Goal: Task Accomplishment & Management: Use online tool/utility

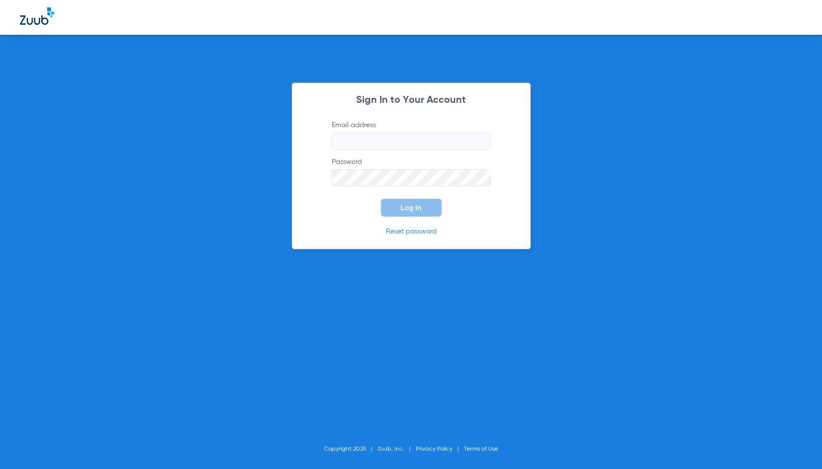
type input "[PERSON_NAME][EMAIL_ADDRESS][DOMAIN_NAME]"
click at [423, 202] on button "Log In" at bounding box center [411, 208] width 61 height 18
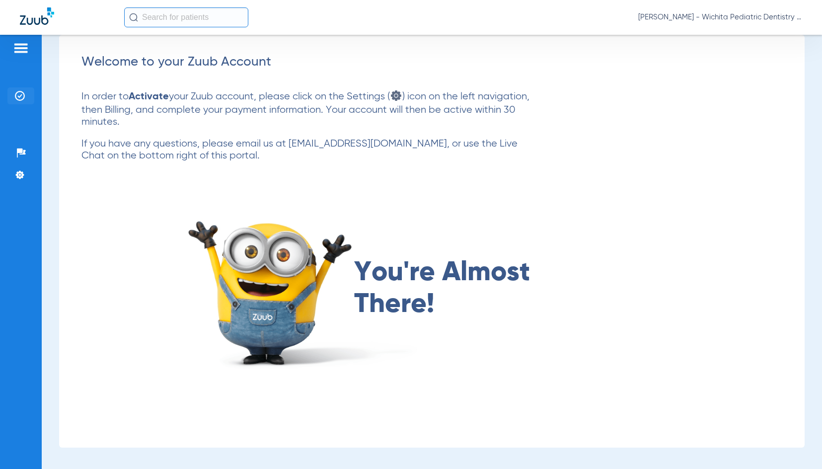
click at [15, 91] on img at bounding box center [20, 96] width 10 height 10
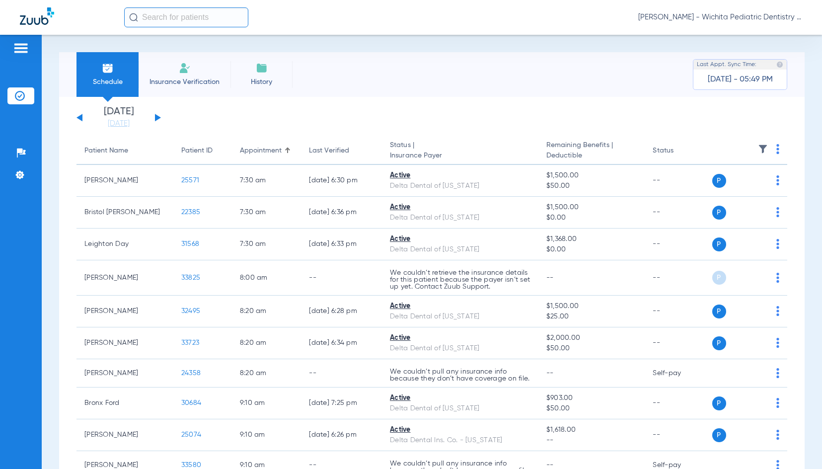
click at [153, 116] on div "[DATE] [DATE] [DATE] [DATE] [DATE] [DATE] [DATE] [DATE] [DATE] [DATE] [DATE] [D…" at bounding box center [118, 118] width 84 height 22
click at [157, 116] on button at bounding box center [158, 117] width 6 height 7
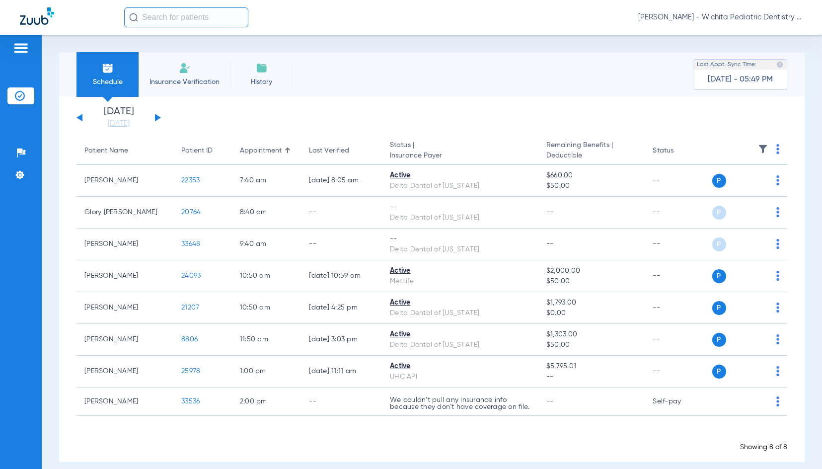
click at [157, 116] on button at bounding box center [158, 117] width 6 height 7
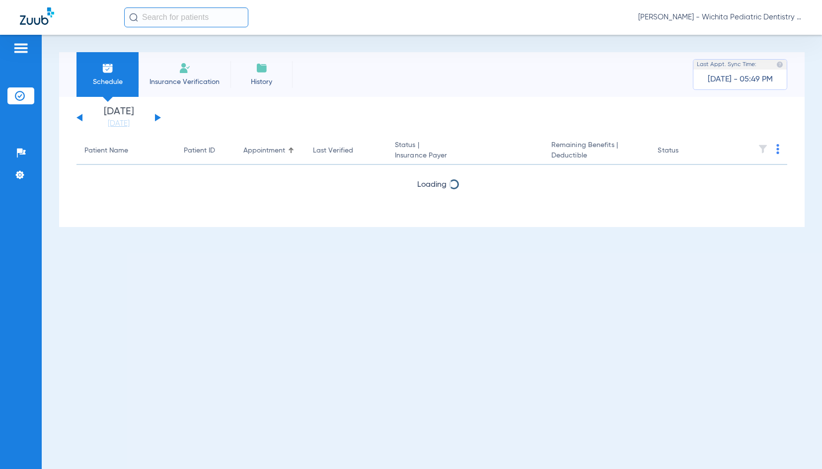
click at [157, 116] on button at bounding box center [158, 117] width 6 height 7
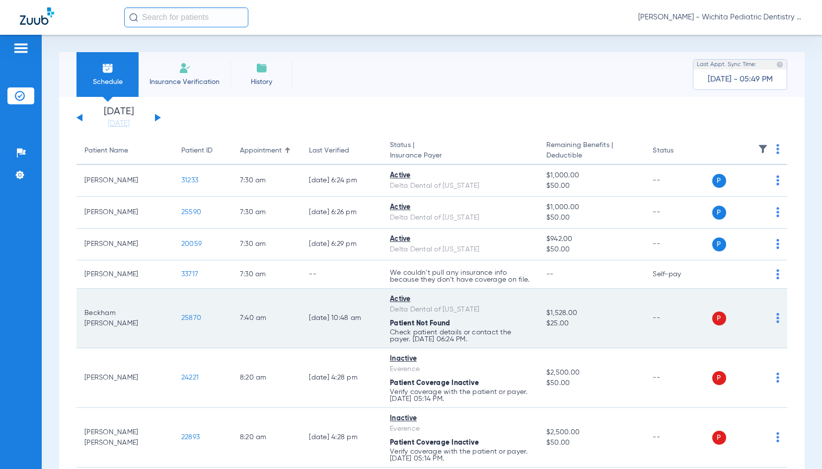
scroll to position [50, 0]
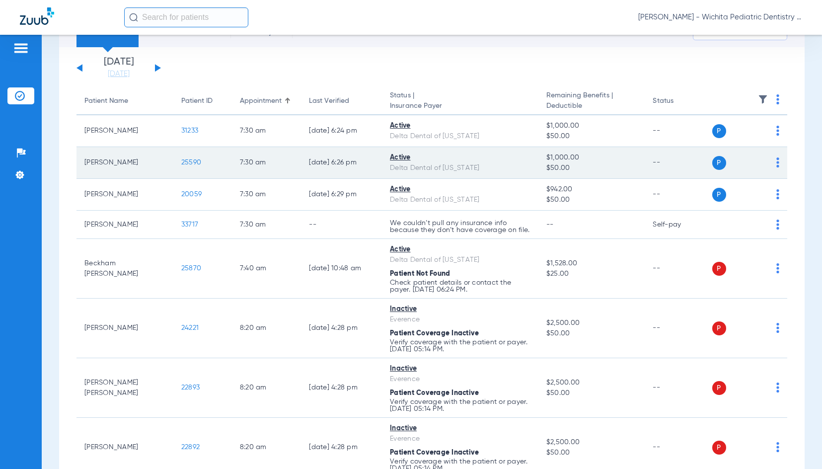
click at [181, 161] on span "25590" at bounding box center [191, 162] width 20 height 7
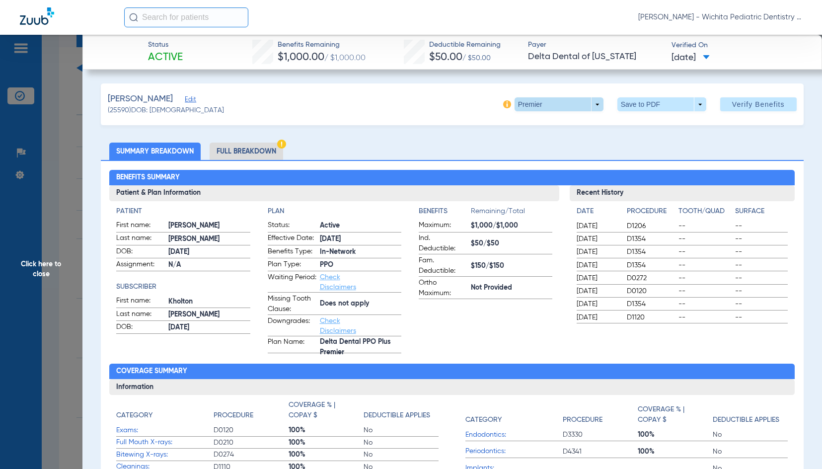
click at [561, 105] on span at bounding box center [559, 104] width 24 height 24
click at [535, 162] on span "PPO" at bounding box center [539, 163] width 46 height 7
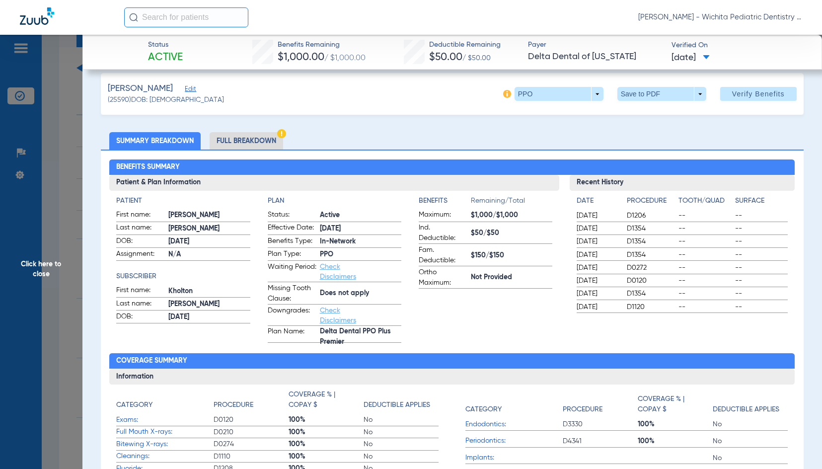
scroll to position [0, 0]
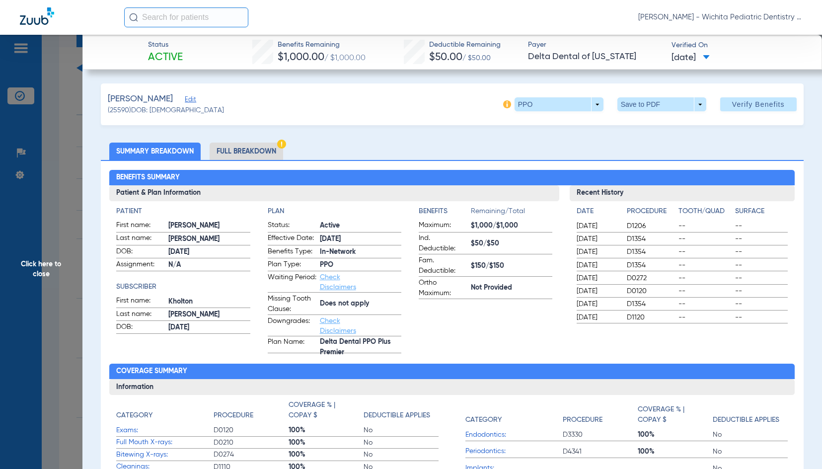
click at [235, 151] on li "Full Breakdown" at bounding box center [247, 151] width 74 height 17
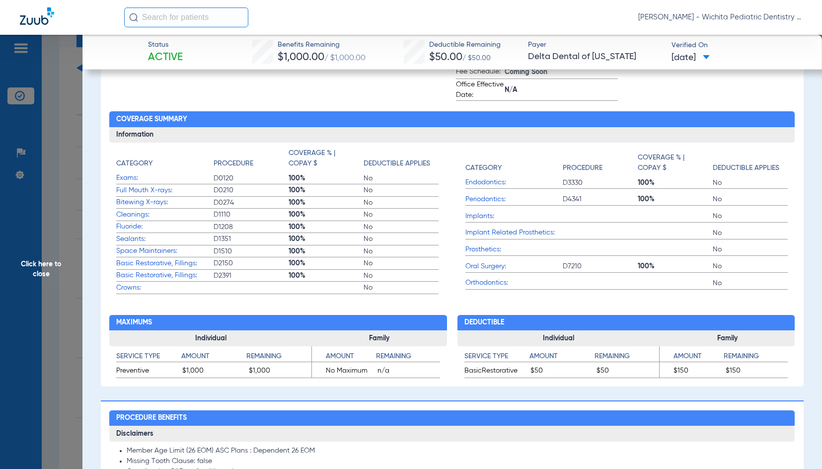
scroll to position [348, 0]
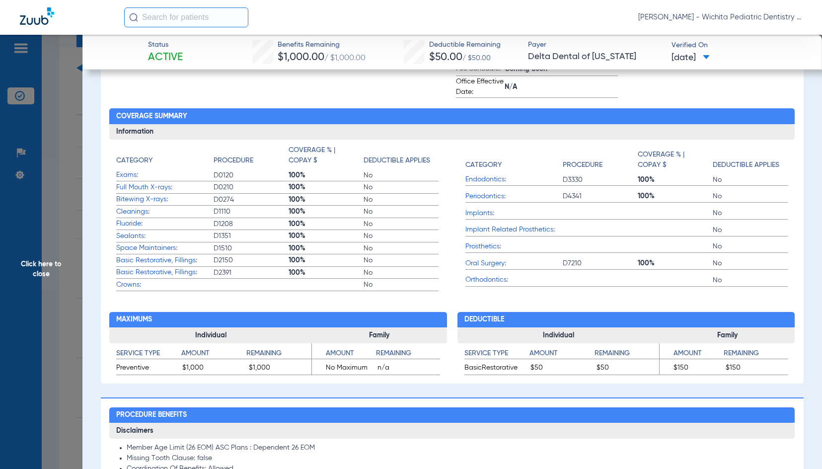
click at [59, 261] on span "Click here to close" at bounding box center [41, 269] width 82 height 469
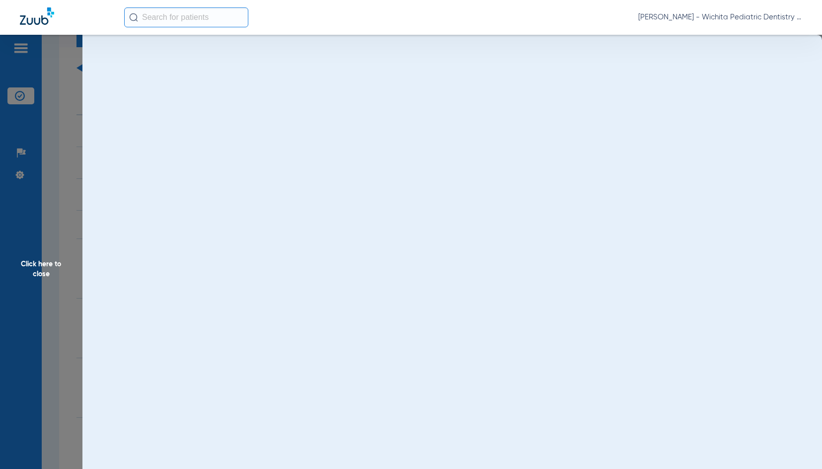
scroll to position [0, 0]
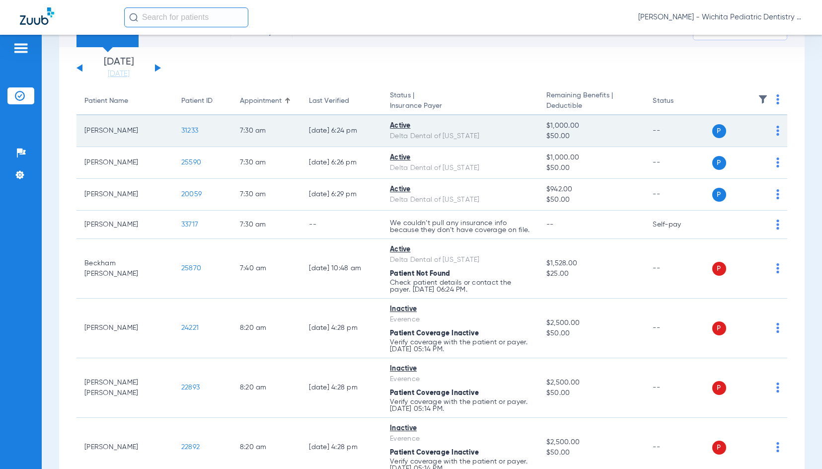
click at [181, 132] on span "31233" at bounding box center [189, 130] width 17 height 7
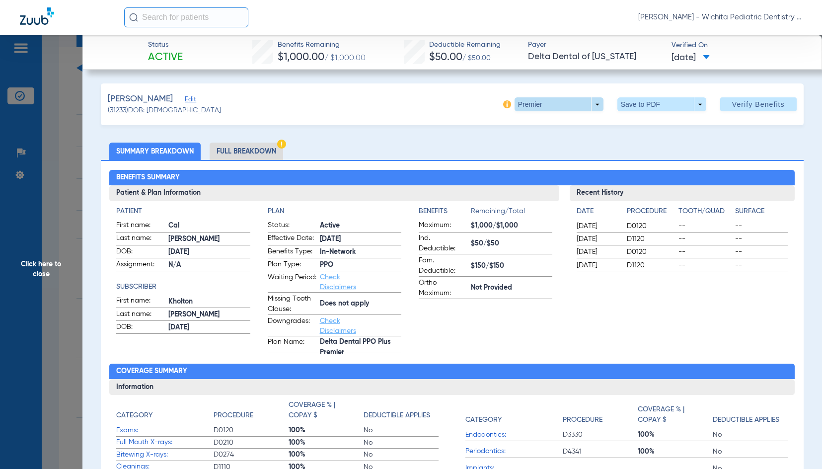
click at [592, 105] on span at bounding box center [559, 104] width 89 height 14
click at [527, 163] on span "PPO" at bounding box center [539, 163] width 46 height 7
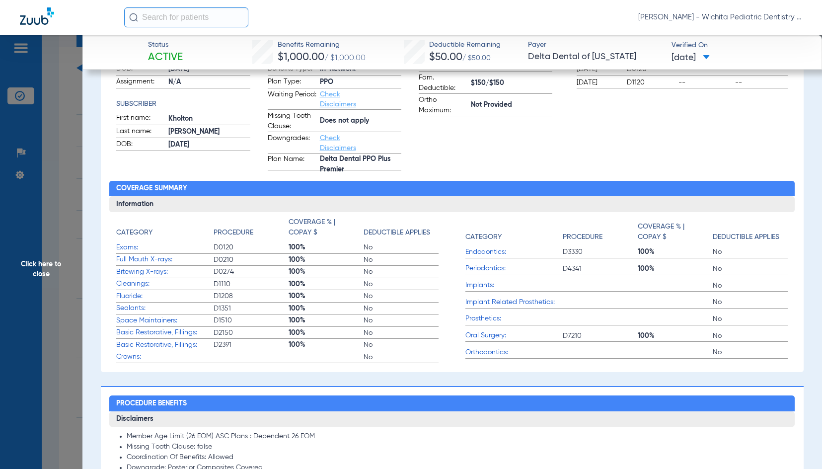
scroll to position [199, 0]
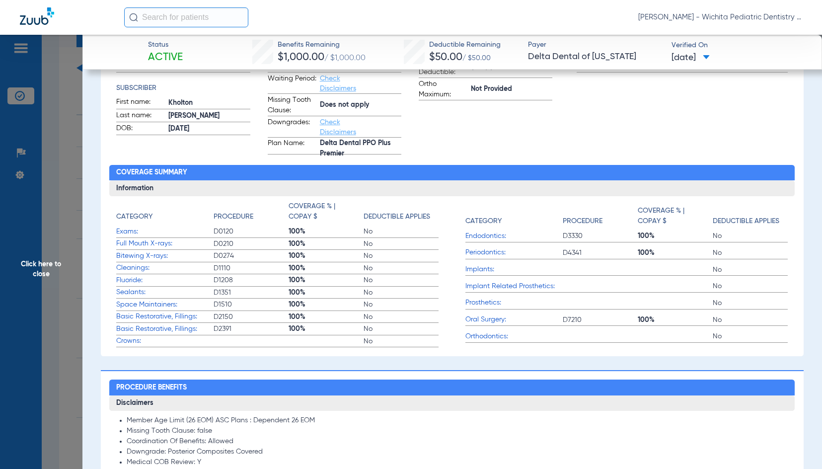
click at [35, 265] on span "Click here to close" at bounding box center [41, 269] width 82 height 469
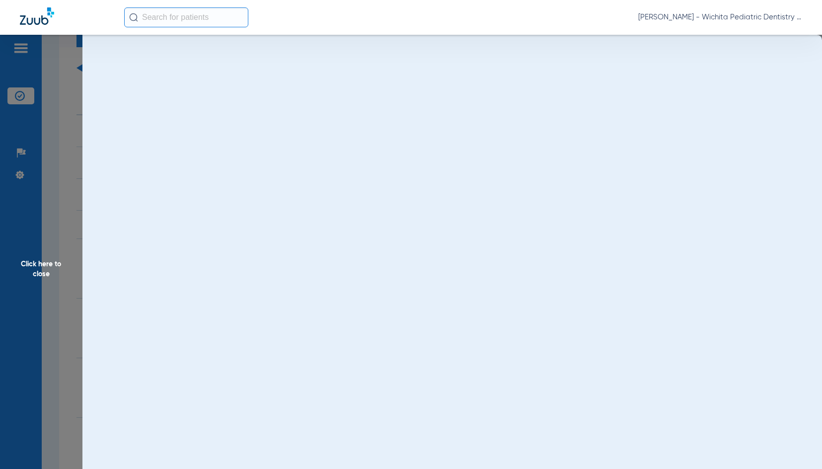
scroll to position [0, 0]
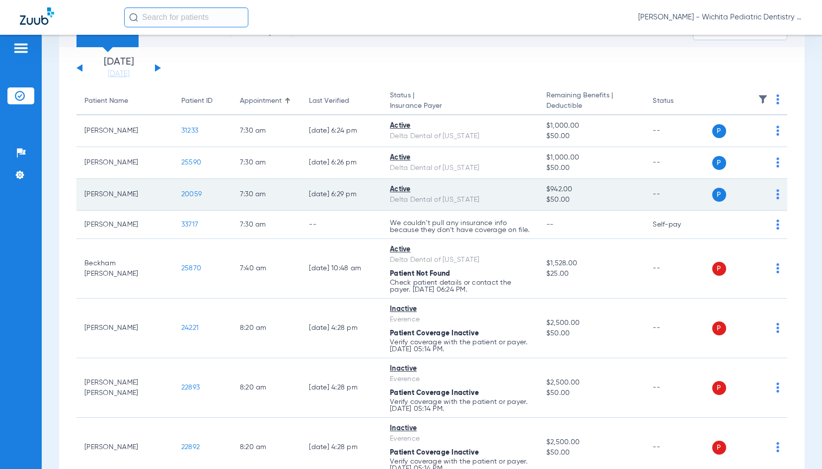
click at [186, 193] on span "20059" at bounding box center [191, 194] width 20 height 7
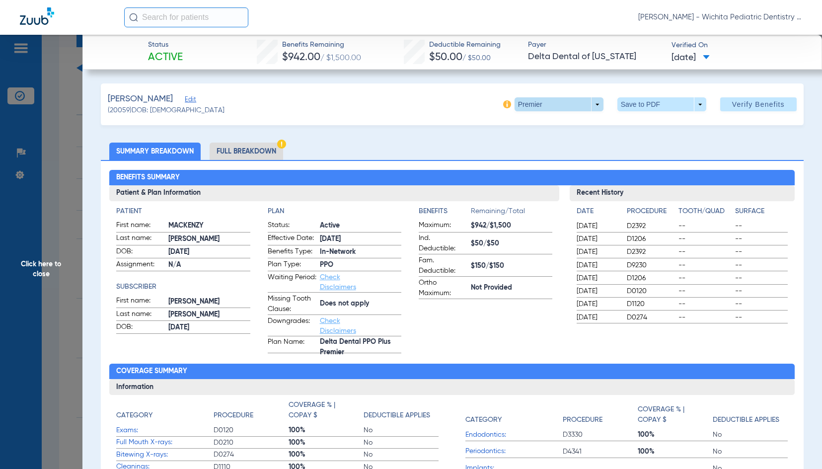
click at [595, 101] on span at bounding box center [559, 104] width 89 height 14
click at [527, 160] on span "PPO" at bounding box center [539, 163] width 46 height 7
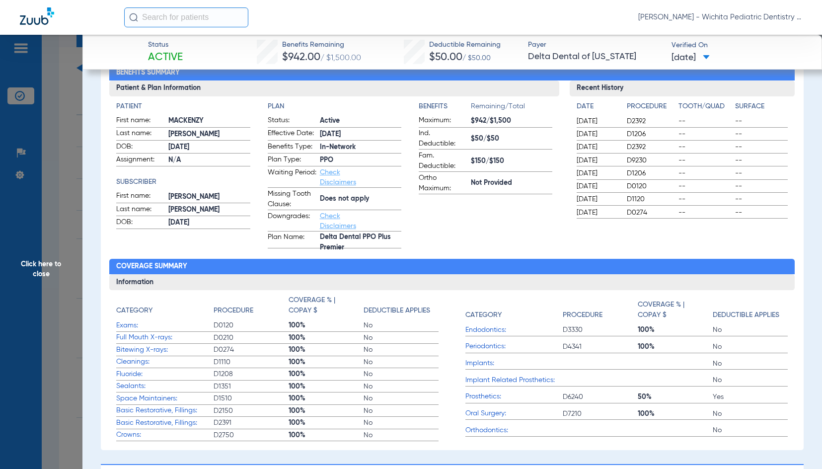
scroll to position [50, 0]
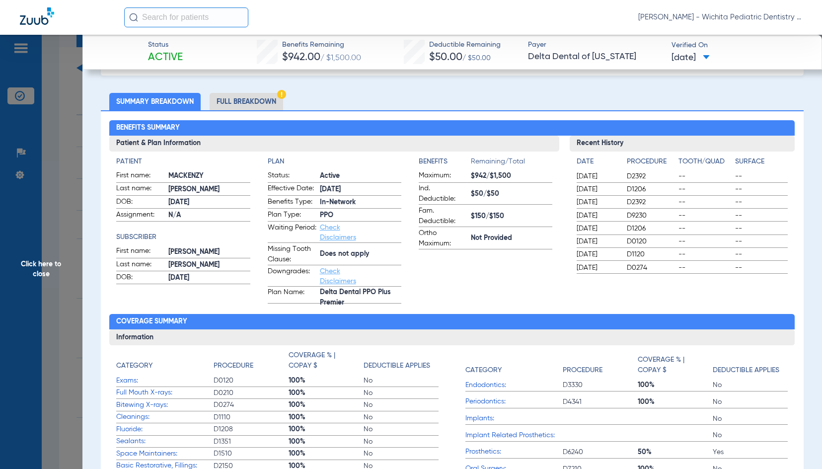
click at [246, 102] on li "Full Breakdown" at bounding box center [247, 101] width 74 height 17
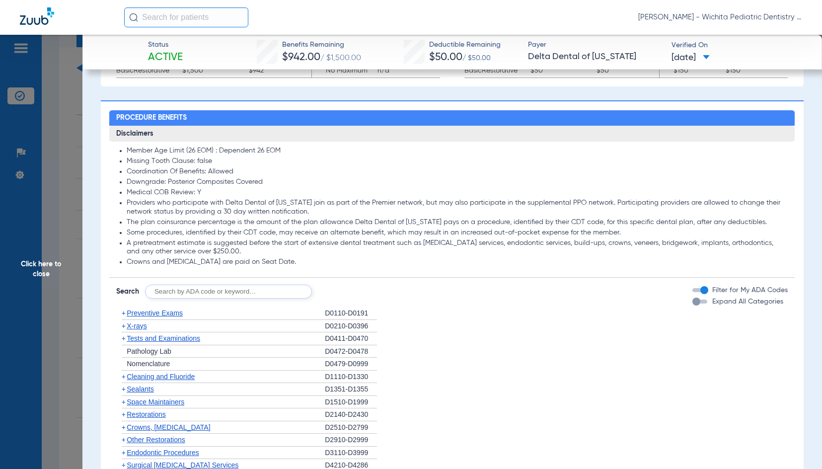
scroll to position [646, 0]
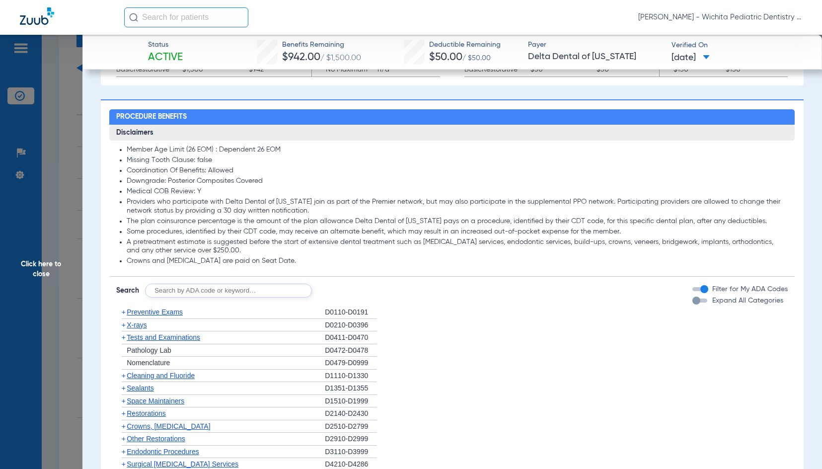
click at [139, 325] on span "X-rays" at bounding box center [137, 325] width 20 height 8
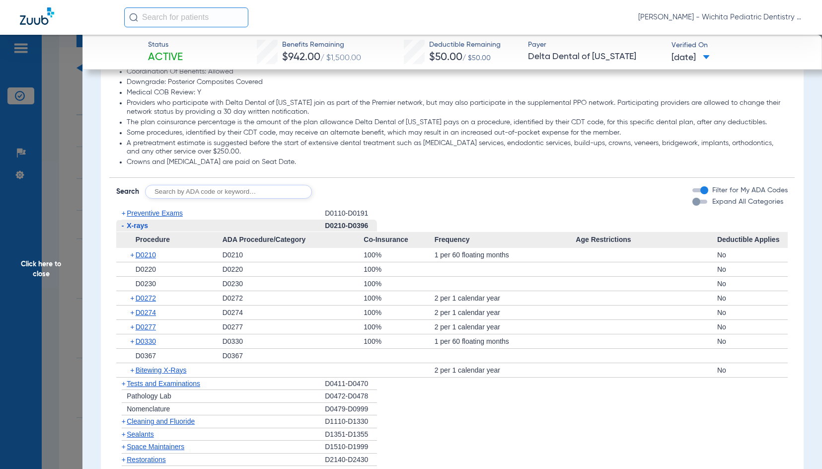
scroll to position [745, 0]
click at [152, 342] on span "D0330" at bounding box center [146, 341] width 20 height 8
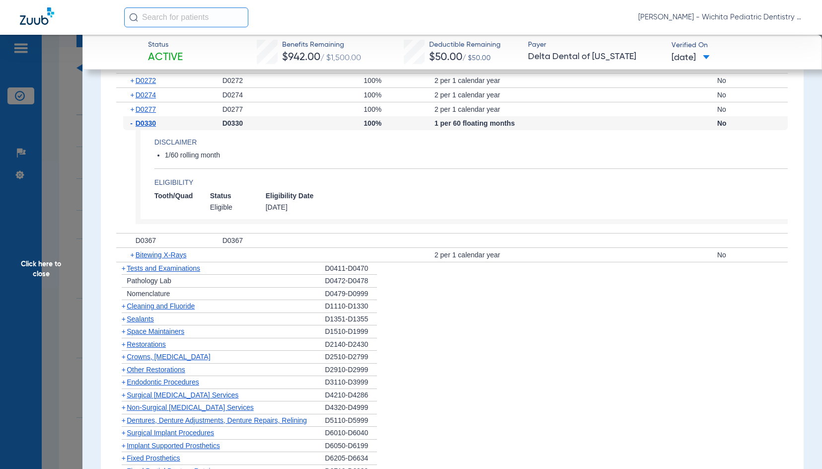
scroll to position [993, 0]
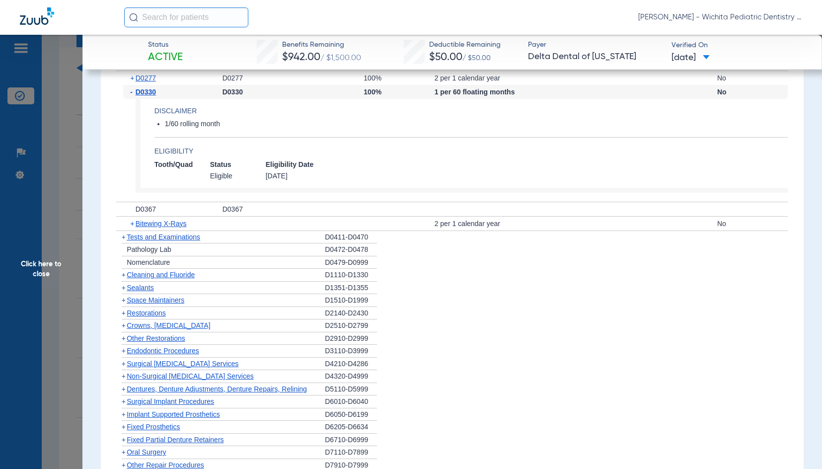
click at [147, 287] on span "Sealants" at bounding box center [140, 288] width 27 height 8
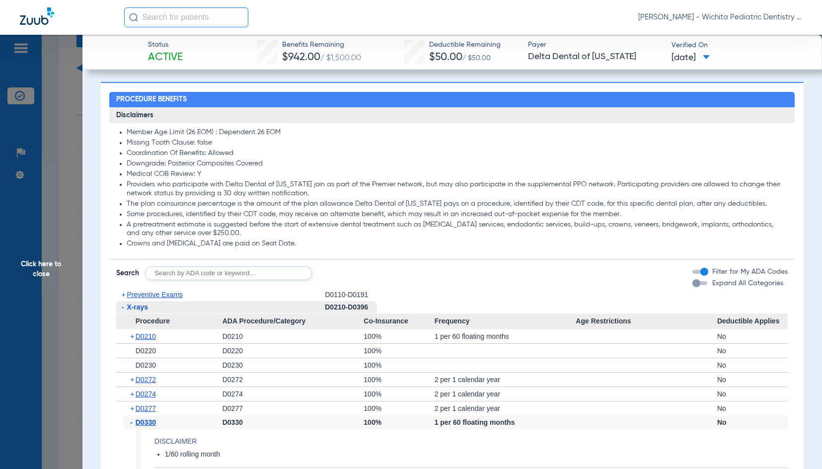
scroll to position [646, 0]
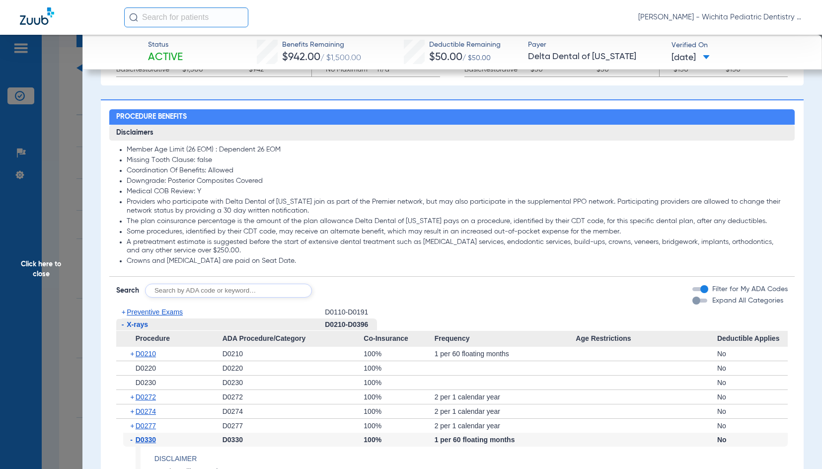
click at [42, 267] on span "Click here to close" at bounding box center [41, 269] width 82 height 469
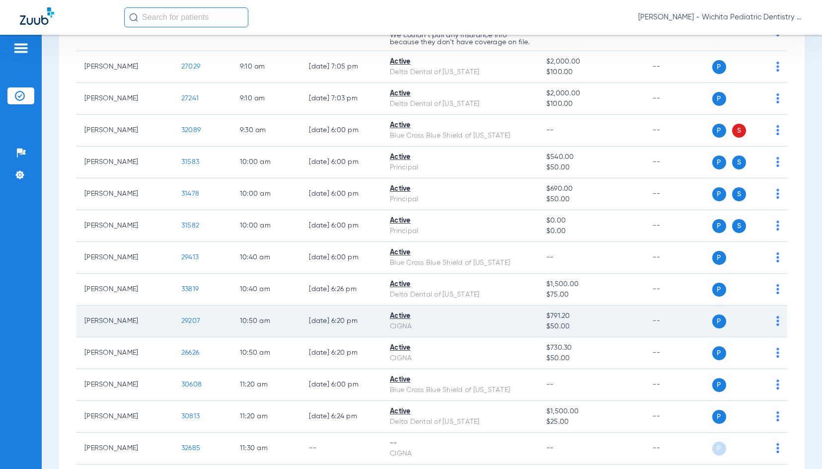
scroll to position [596, 0]
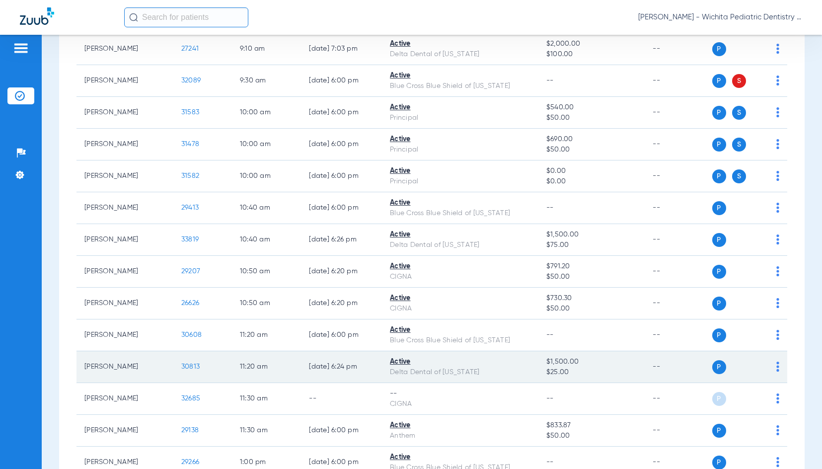
click at [184, 370] on span "30813" at bounding box center [190, 366] width 18 height 7
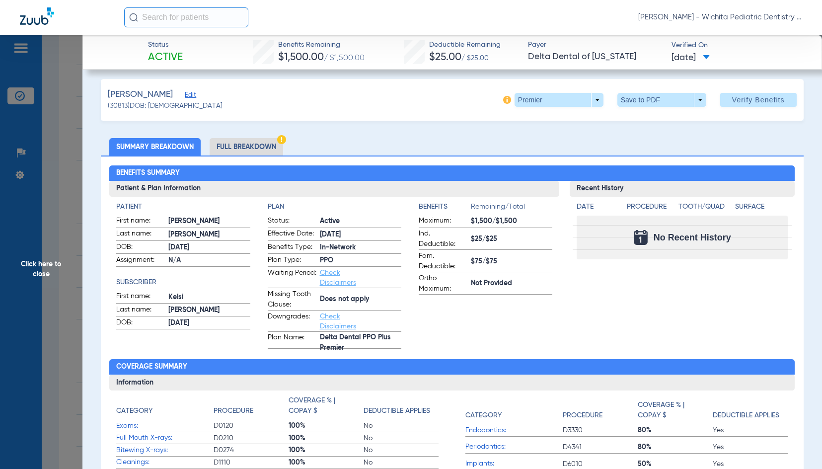
scroll to position [0, 0]
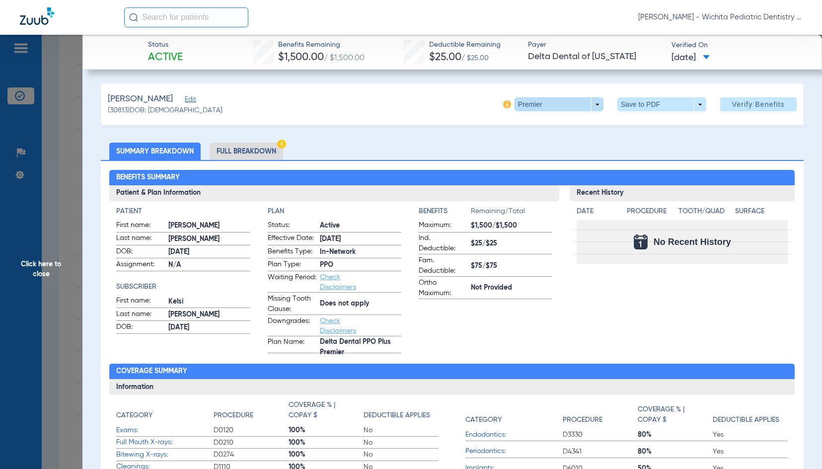
click at [528, 103] on span at bounding box center [559, 104] width 89 height 14
click at [527, 161] on span "PPO" at bounding box center [539, 163] width 46 height 7
drag, startPoint x: 250, startPoint y: 153, endPoint x: 263, endPoint y: 149, distance: 13.2
click at [250, 153] on li "Full Breakdown" at bounding box center [247, 151] width 74 height 17
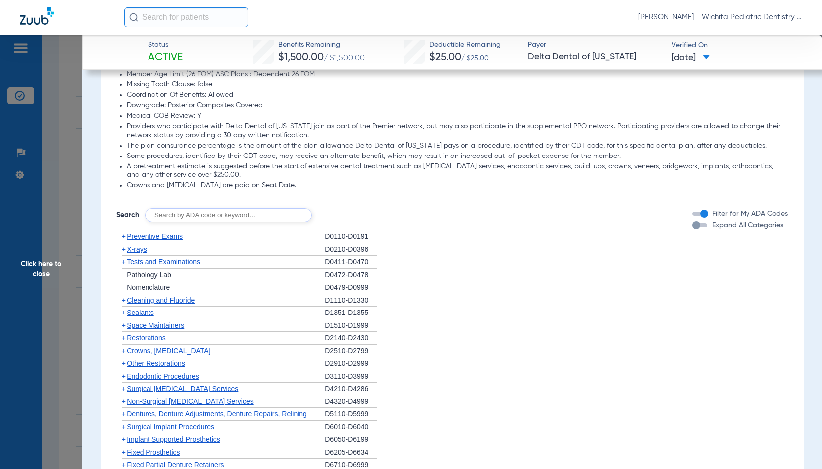
scroll to position [695, 0]
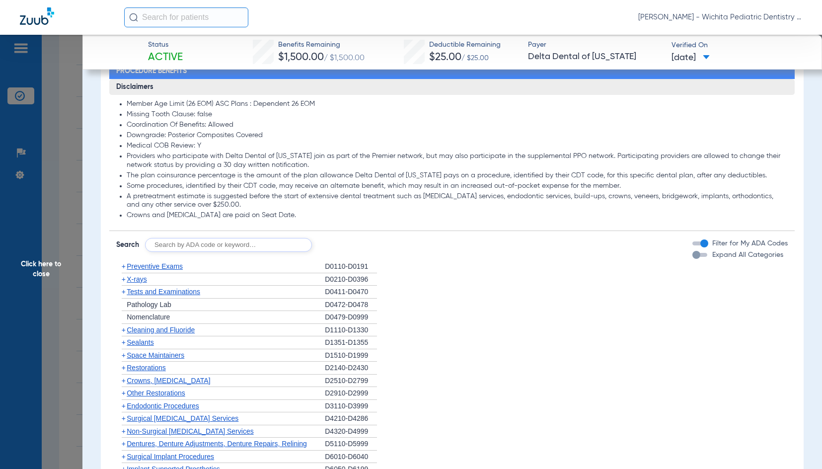
click at [145, 264] on span "Preventive Exams" at bounding box center [155, 266] width 56 height 8
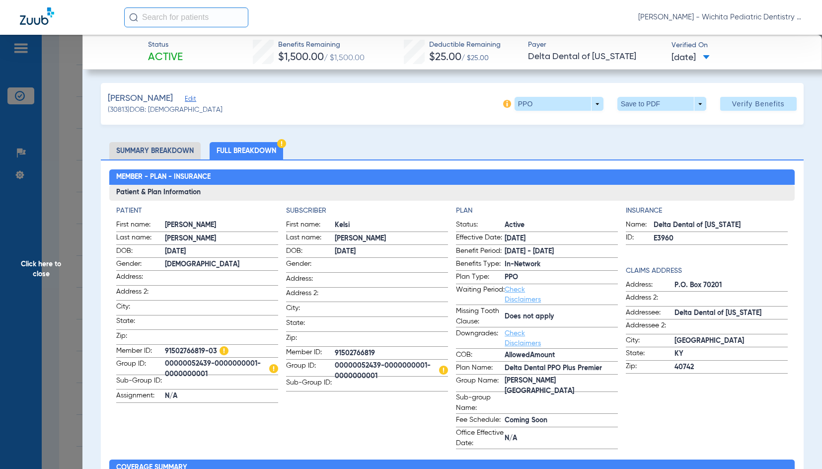
scroll to position [0, 0]
click at [40, 277] on span "Click here to close" at bounding box center [41, 269] width 82 height 469
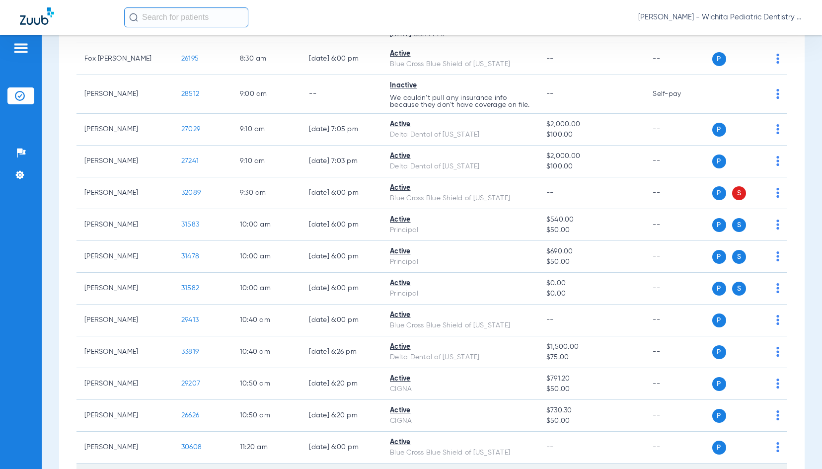
scroll to position [447, 0]
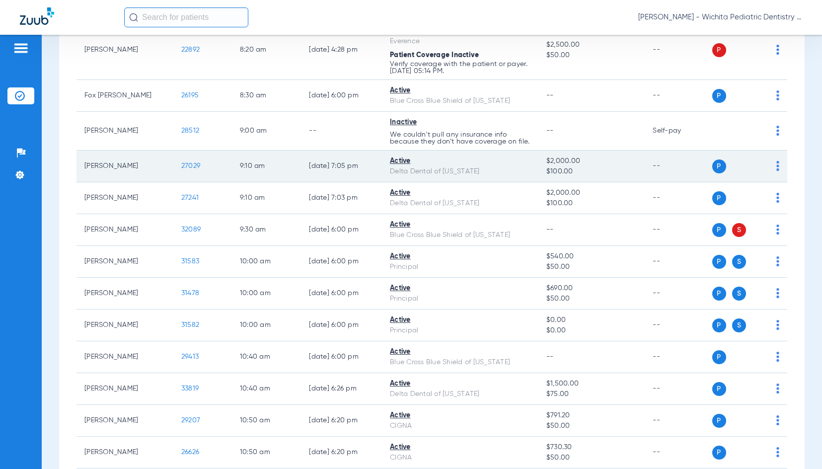
click at [186, 169] on span "27029" at bounding box center [190, 165] width 19 height 7
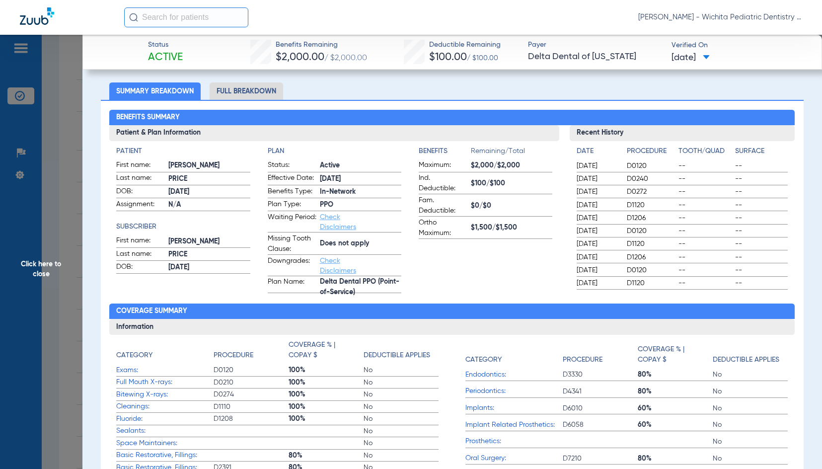
scroll to position [149, 0]
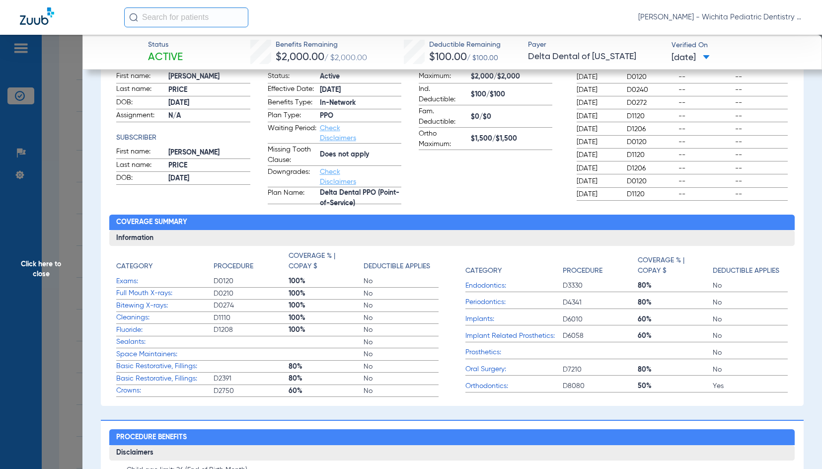
drag, startPoint x: 30, startPoint y: 266, endPoint x: 31, endPoint y: 260, distance: 5.5
click at [30, 265] on span "Click here to close" at bounding box center [41, 269] width 82 height 469
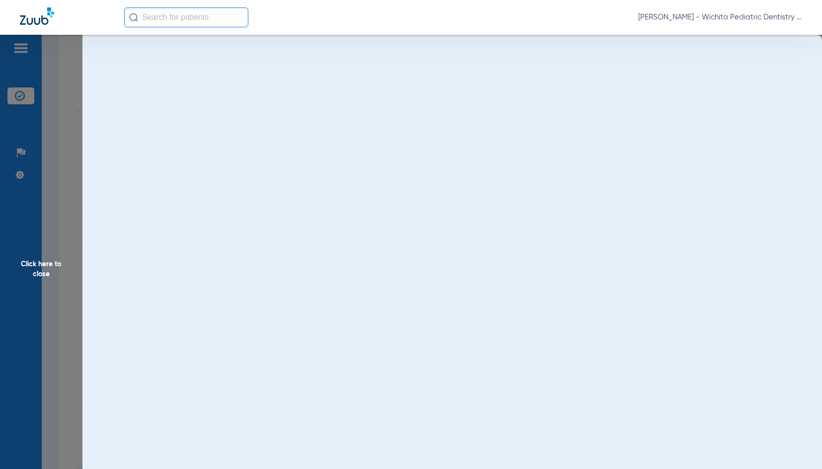
scroll to position [0, 0]
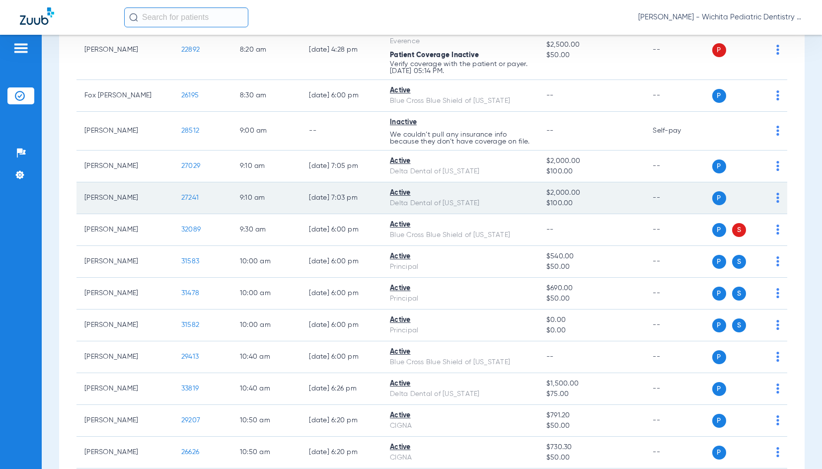
click at [181, 201] on span "27241" at bounding box center [189, 197] width 17 height 7
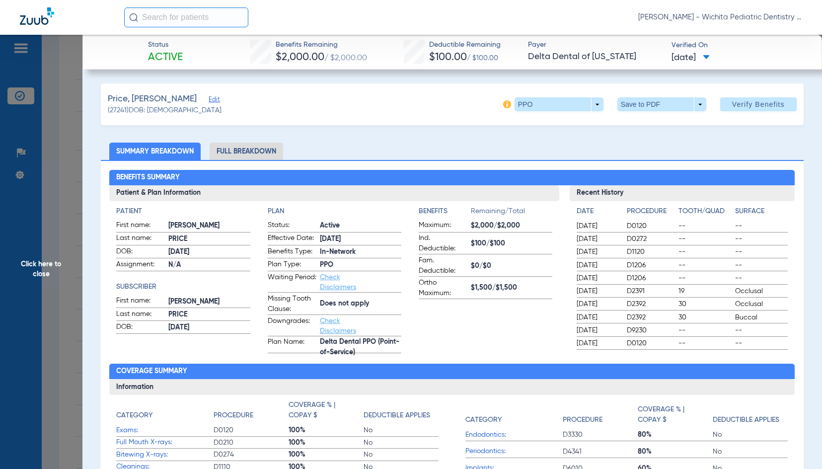
click at [251, 149] on li "Full Breakdown" at bounding box center [247, 151] width 74 height 17
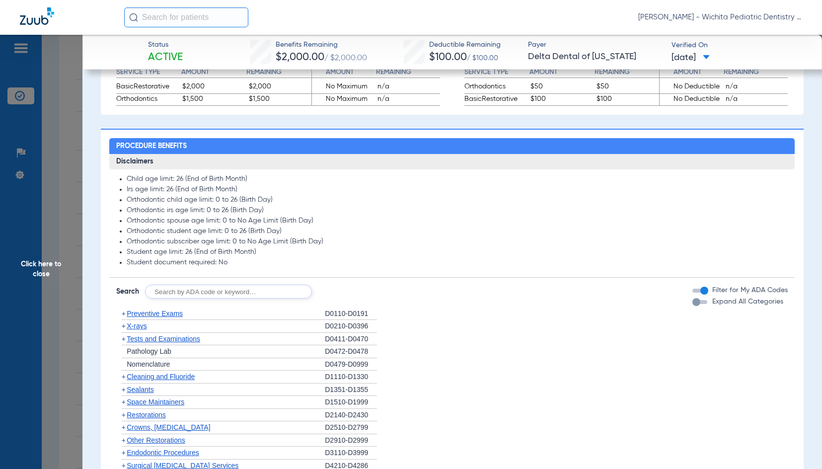
scroll to position [646, 0]
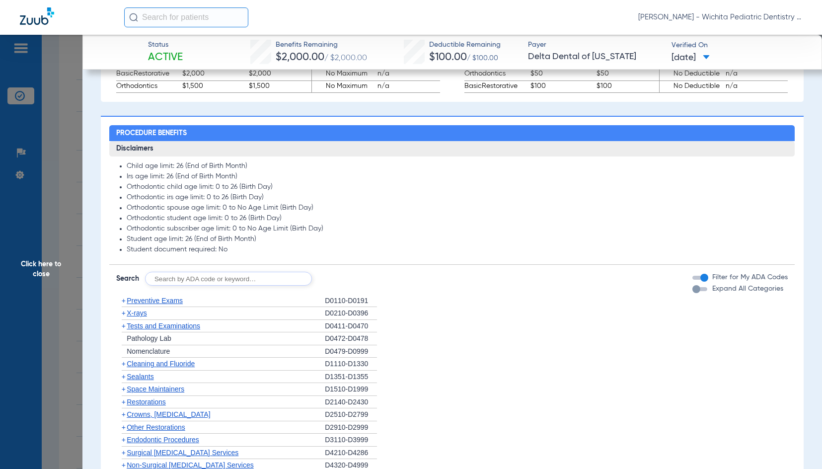
click at [140, 374] on span "Sealants" at bounding box center [140, 377] width 27 height 8
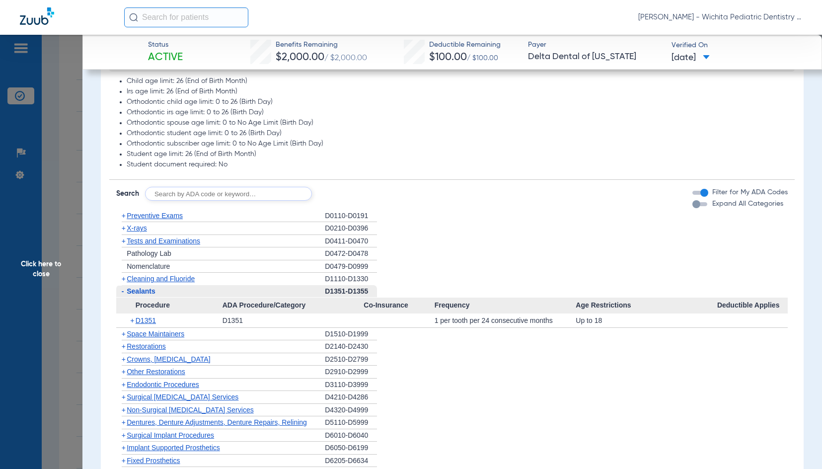
scroll to position [745, 0]
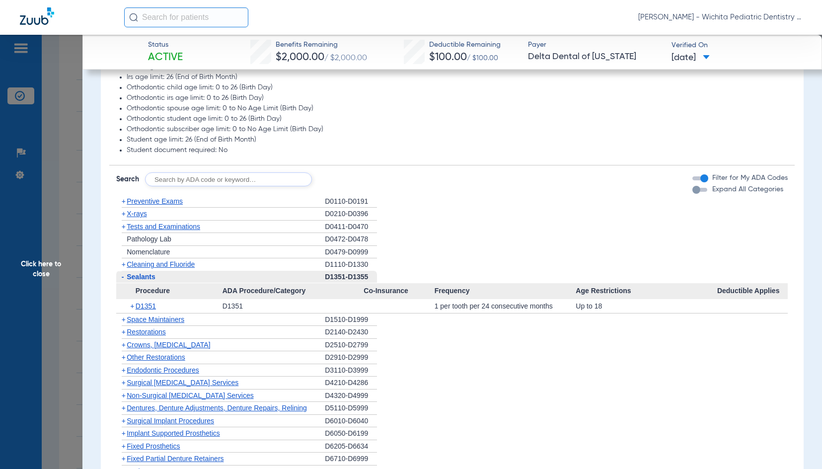
click at [155, 264] on span "Cleaning and Fluoride" at bounding box center [161, 264] width 68 height 8
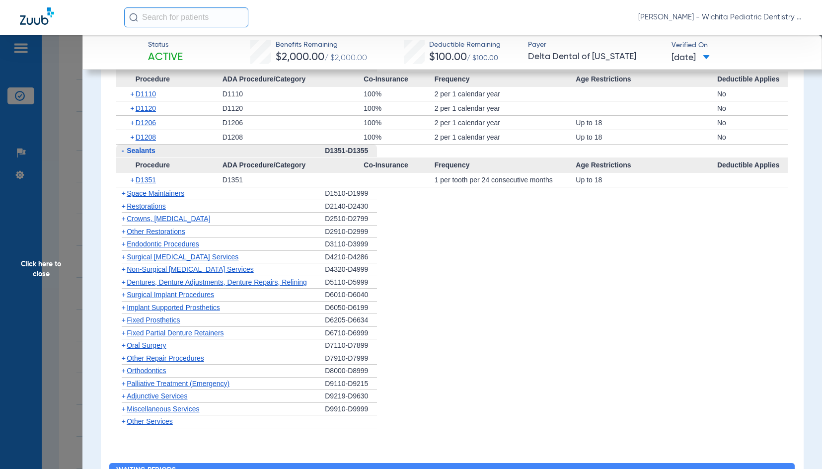
scroll to position [795, 0]
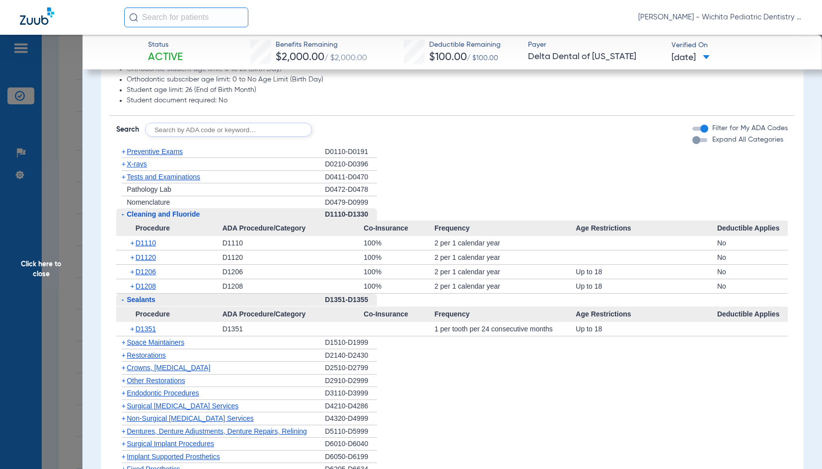
click at [142, 163] on span "X-rays" at bounding box center [137, 164] width 20 height 8
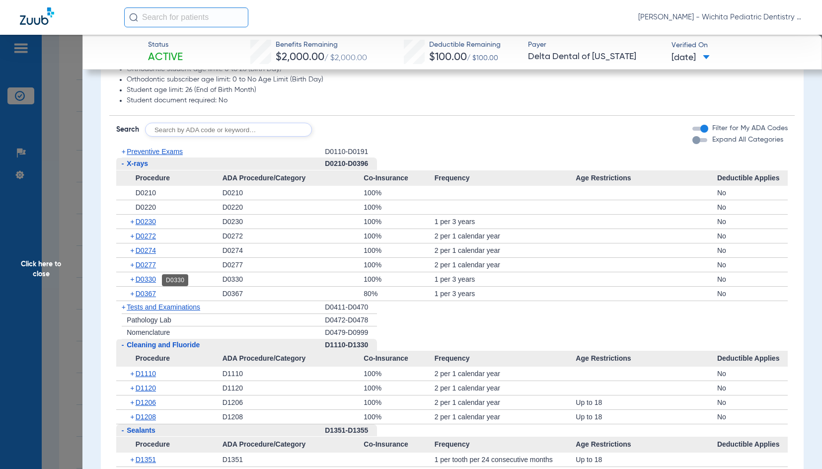
click at [151, 281] on span "D0330" at bounding box center [146, 279] width 20 height 8
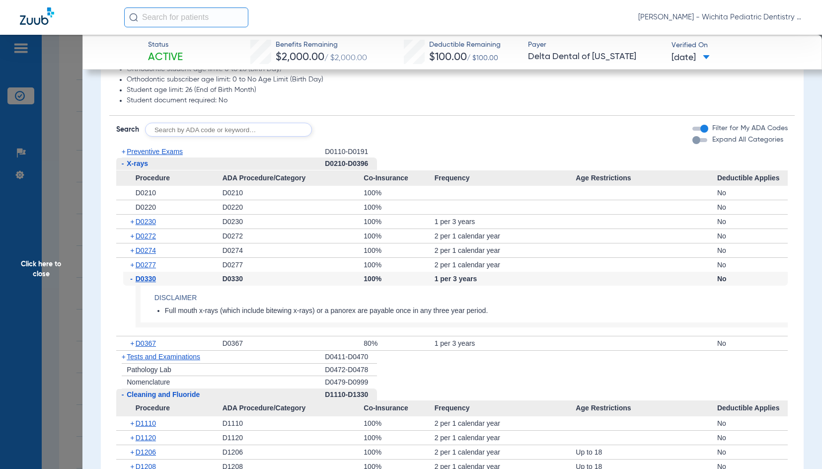
scroll to position [894, 0]
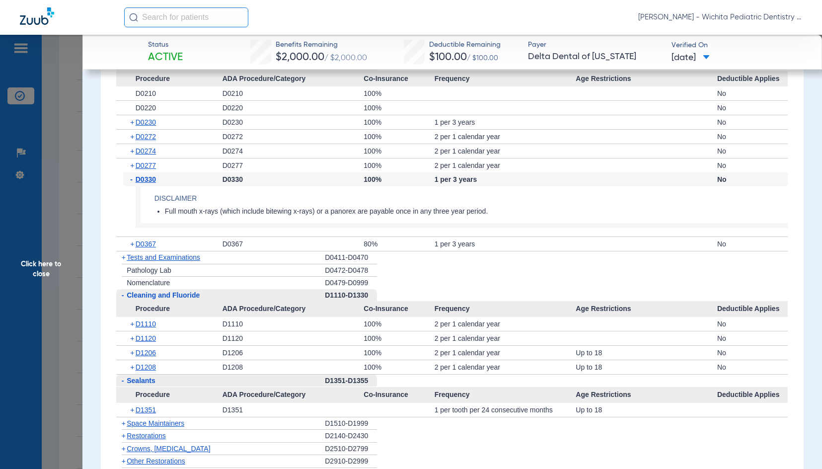
click at [38, 276] on span "Click here to close" at bounding box center [41, 269] width 82 height 469
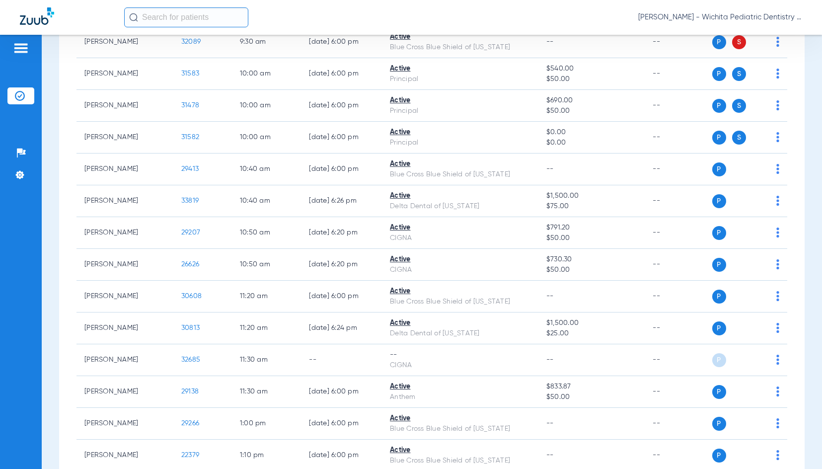
scroll to position [646, 0]
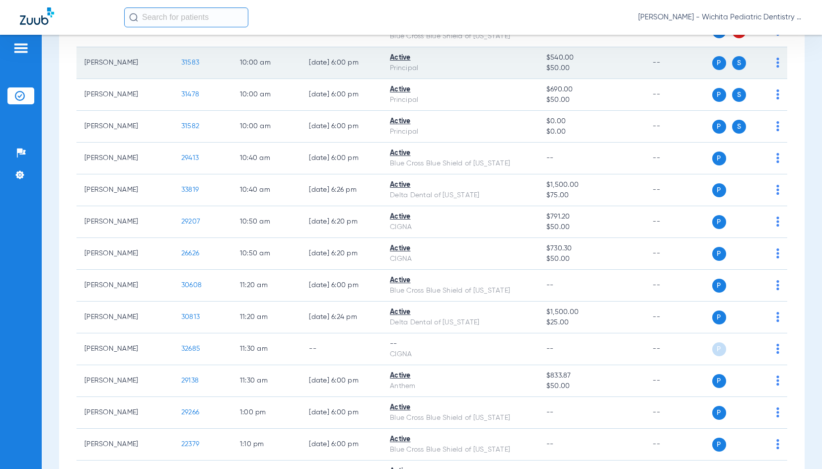
click at [181, 66] on span "31583" at bounding box center [190, 62] width 18 height 7
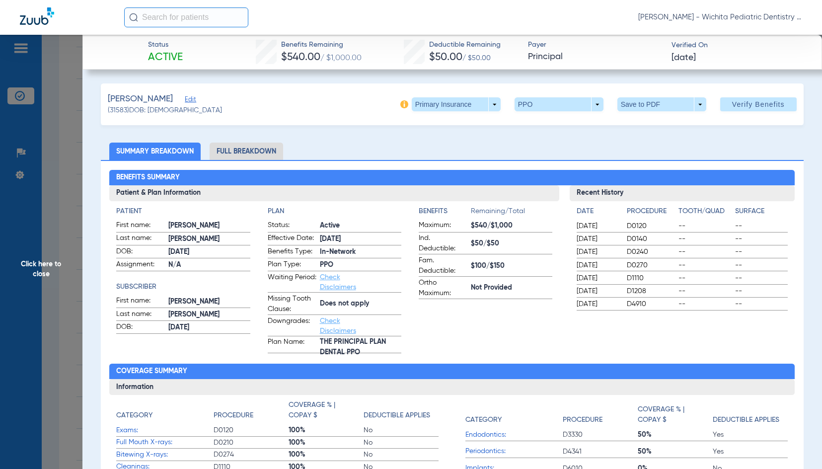
click at [40, 264] on span "Click here to close" at bounding box center [41, 269] width 82 height 469
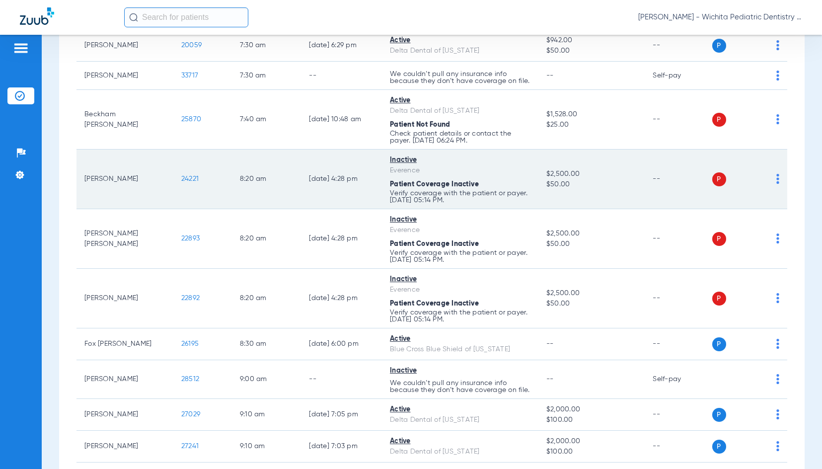
scroll to position [0, 0]
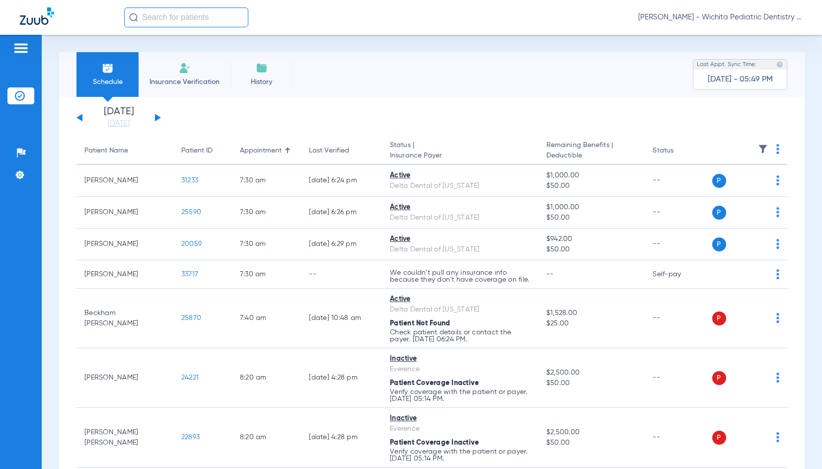
click at [154, 117] on div "[DATE] [DATE] [DATE] [DATE] [DATE] [DATE] [DATE] [DATE] [DATE] [DATE] [DATE] [D…" at bounding box center [118, 118] width 84 height 22
click at [157, 117] on button at bounding box center [158, 117] width 6 height 7
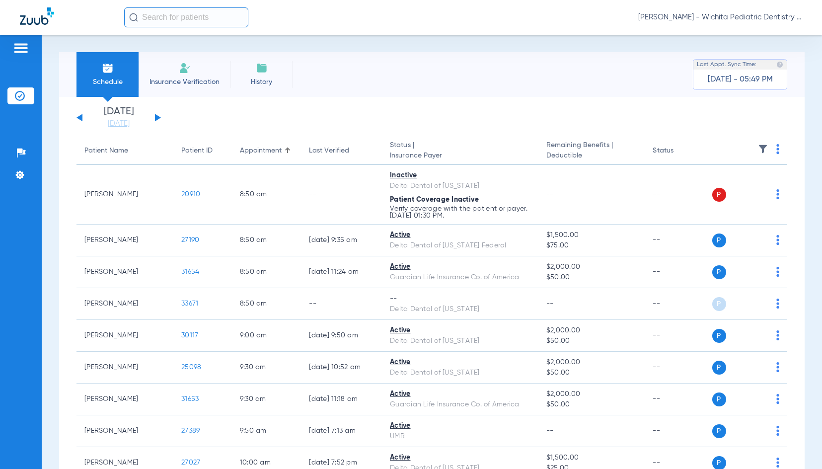
click at [776, 148] on img at bounding box center [777, 149] width 3 height 10
click at [739, 192] on button "Verify All" at bounding box center [732, 188] width 78 height 20
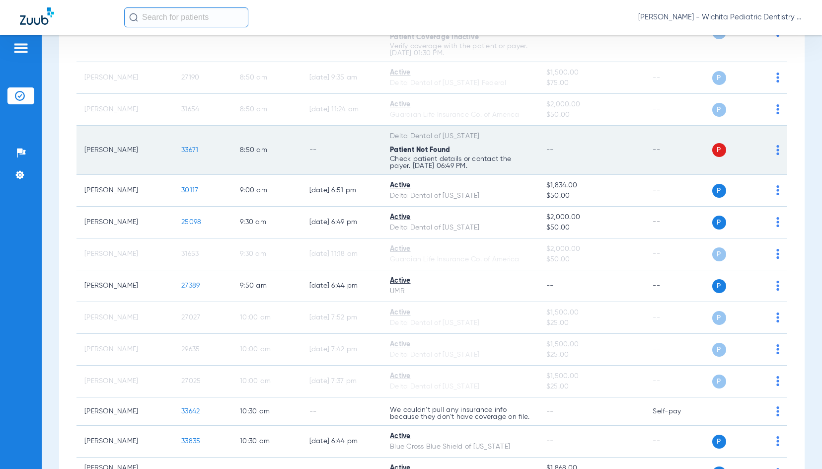
scroll to position [149, 0]
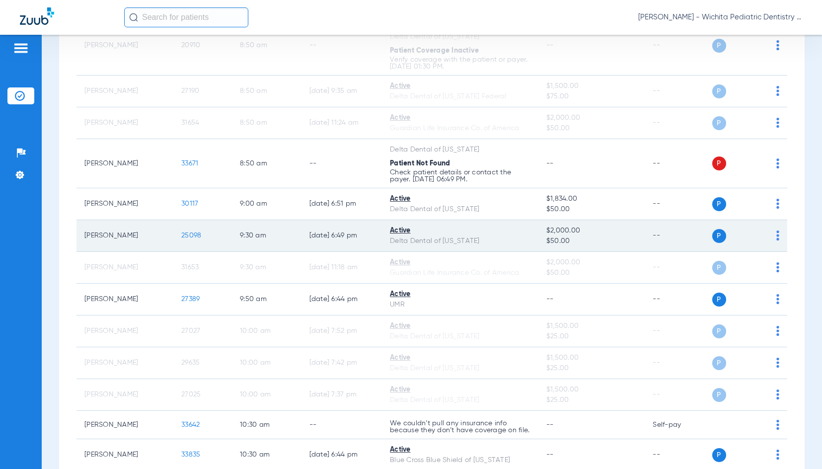
click at [182, 232] on span "25098" at bounding box center [191, 235] width 20 height 7
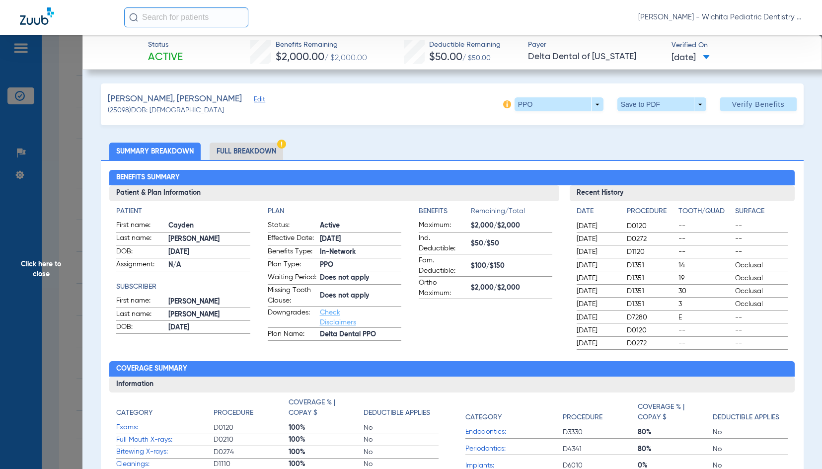
click at [233, 151] on li "Full Breakdown" at bounding box center [247, 151] width 74 height 17
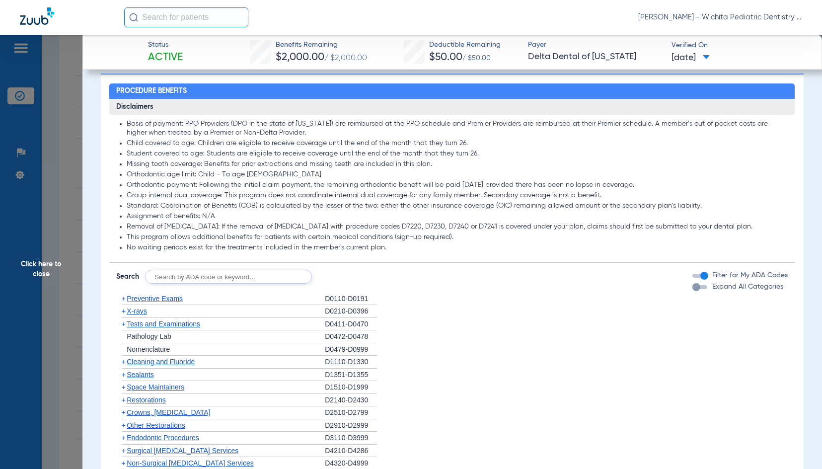
scroll to position [844, 0]
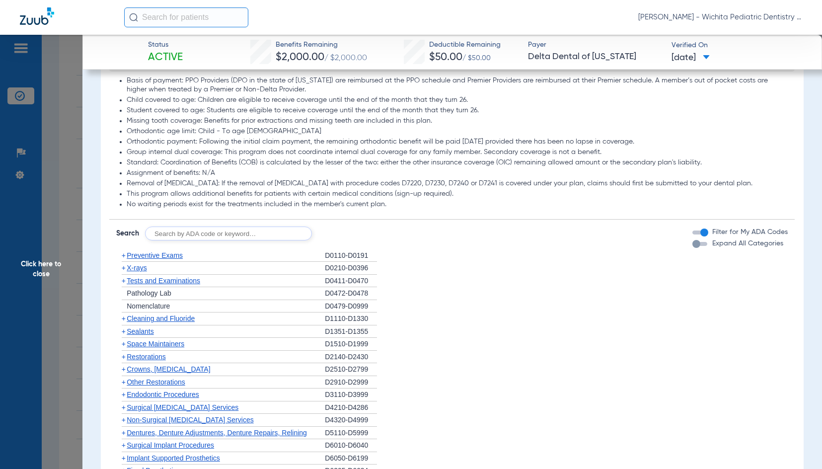
click at [148, 323] on div "+ Cleaning and Fluoride" at bounding box center [220, 318] width 209 height 13
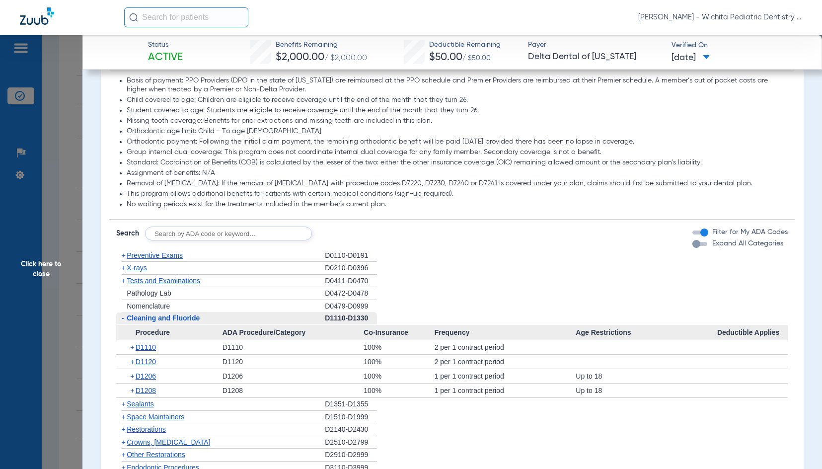
click at [142, 272] on span "X-rays" at bounding box center [137, 268] width 20 height 8
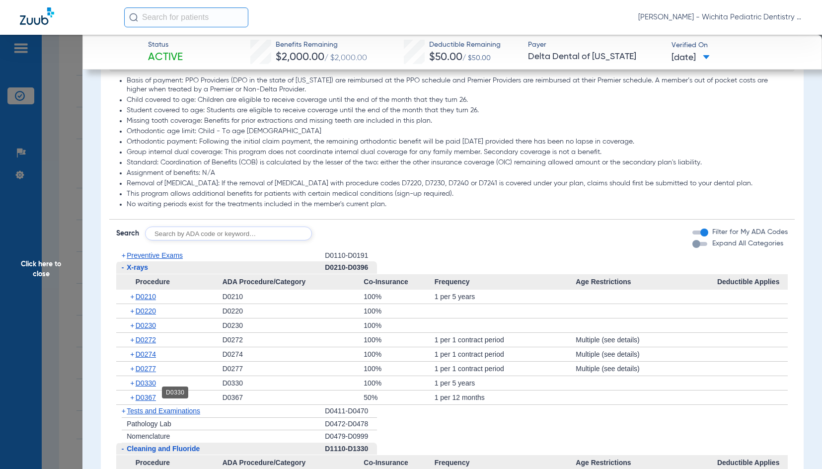
click at [145, 387] on span "D0330" at bounding box center [146, 383] width 20 height 8
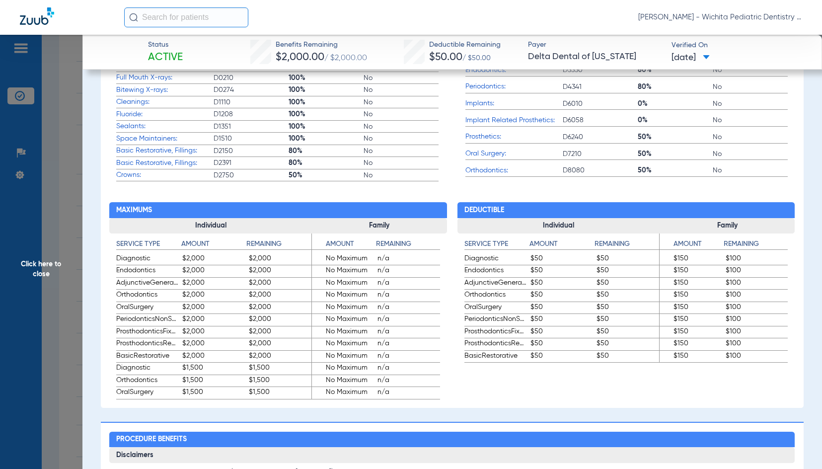
scroll to position [397, 0]
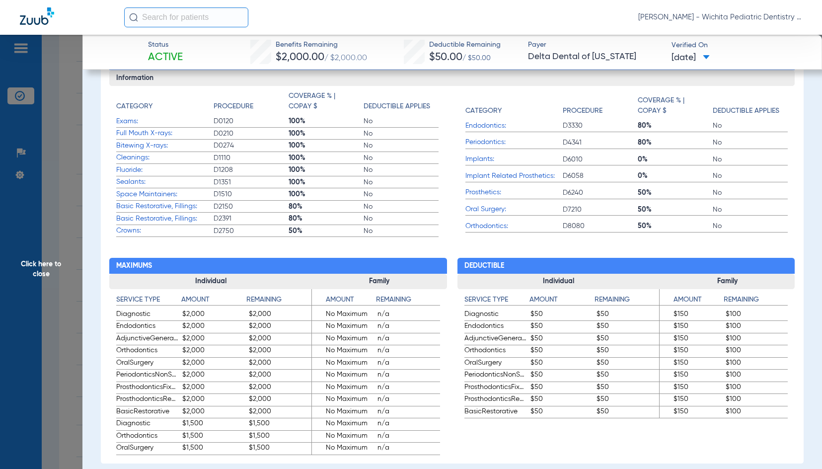
click at [30, 262] on span "Click here to close" at bounding box center [41, 269] width 82 height 469
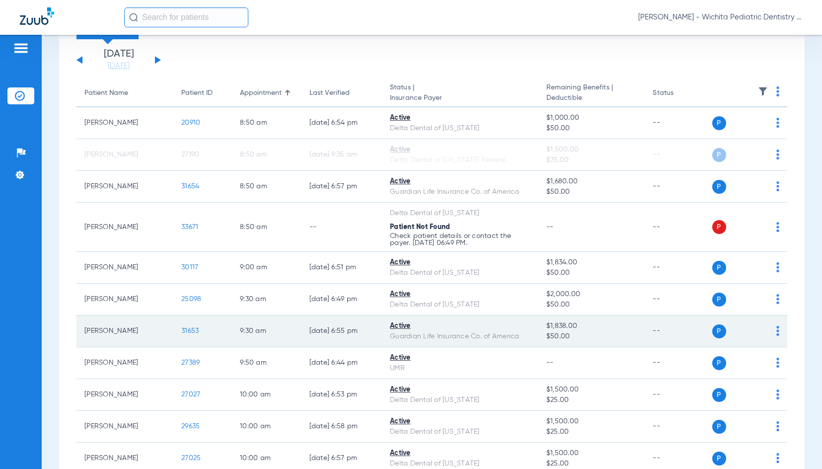
scroll to position [36, 0]
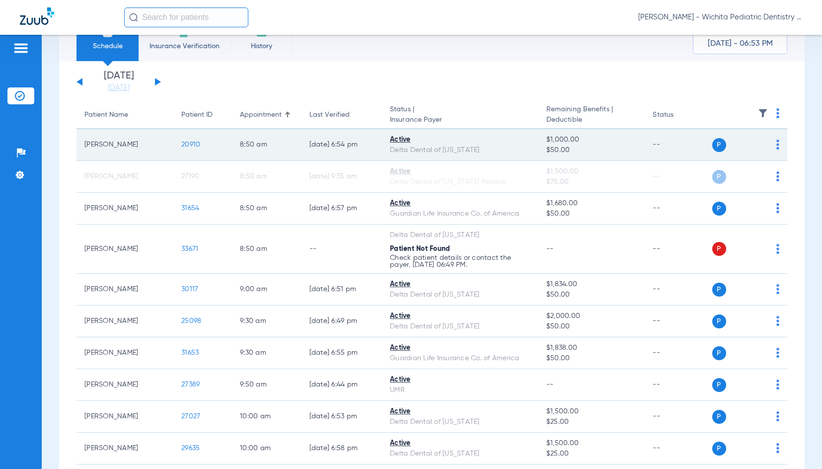
click at [181, 143] on span "20910" at bounding box center [190, 144] width 19 height 7
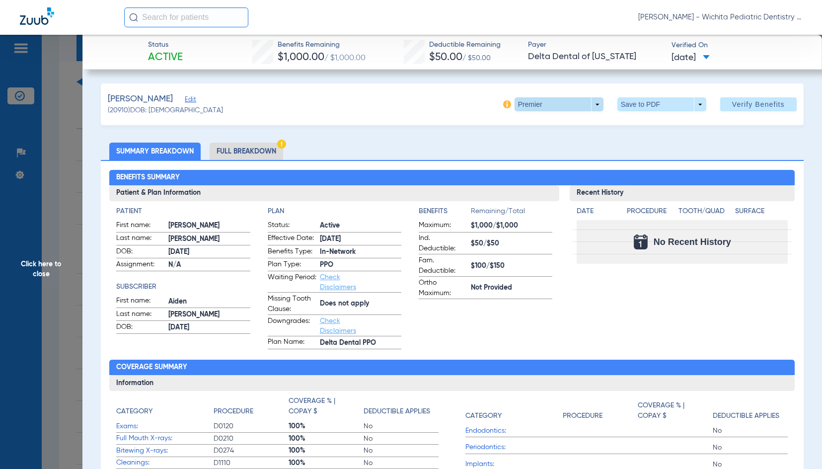
click at [576, 103] on span at bounding box center [559, 104] width 89 height 14
click at [528, 161] on span "PPO" at bounding box center [539, 163] width 46 height 7
click at [249, 149] on li "Full Breakdown" at bounding box center [247, 151] width 74 height 17
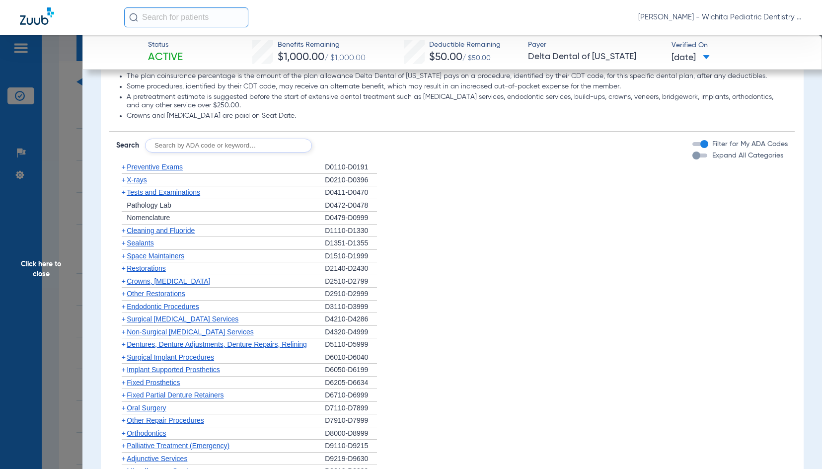
scroll to position [844, 0]
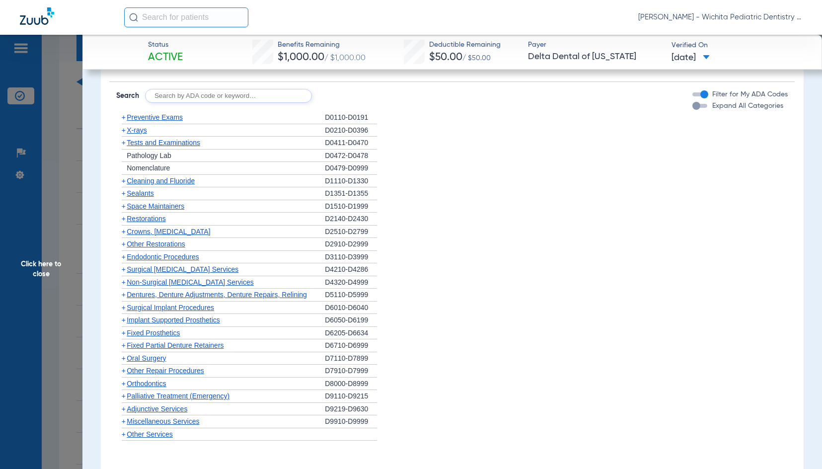
click at [155, 116] on span "Preventive Exams" at bounding box center [155, 117] width 56 height 8
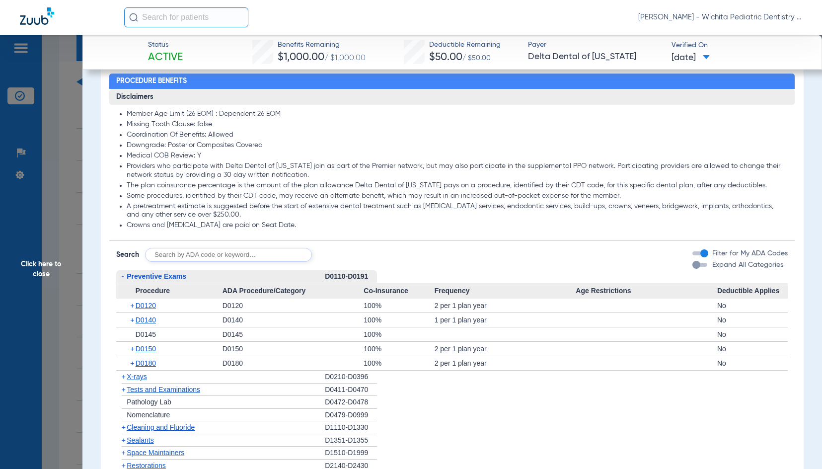
scroll to position [745, 0]
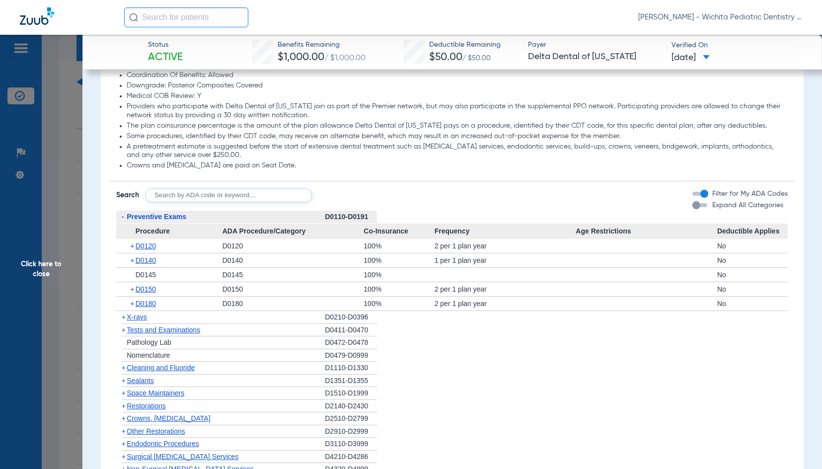
click at [141, 318] on span "X-rays" at bounding box center [137, 317] width 20 height 8
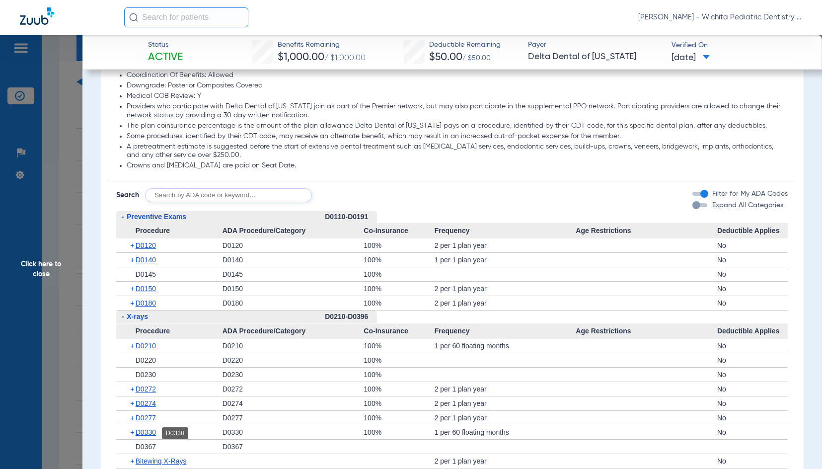
click at [149, 434] on span "D0330" at bounding box center [146, 432] width 20 height 8
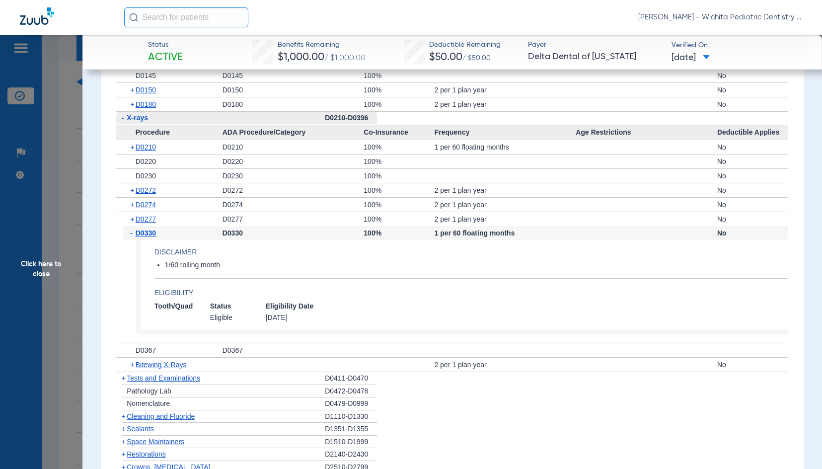
scroll to position [993, 0]
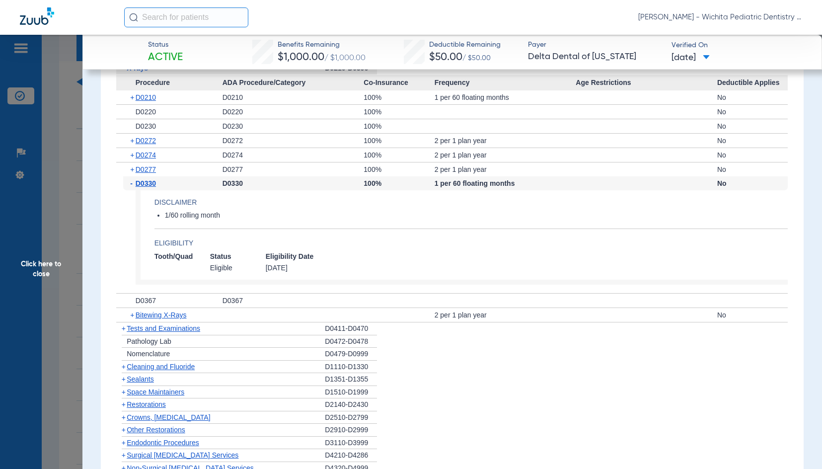
click at [144, 380] on span "Sealants" at bounding box center [140, 379] width 27 height 8
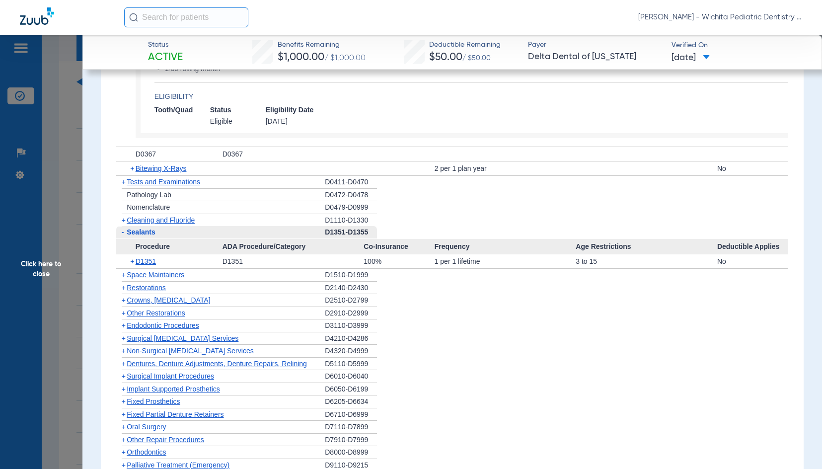
scroll to position [1142, 0]
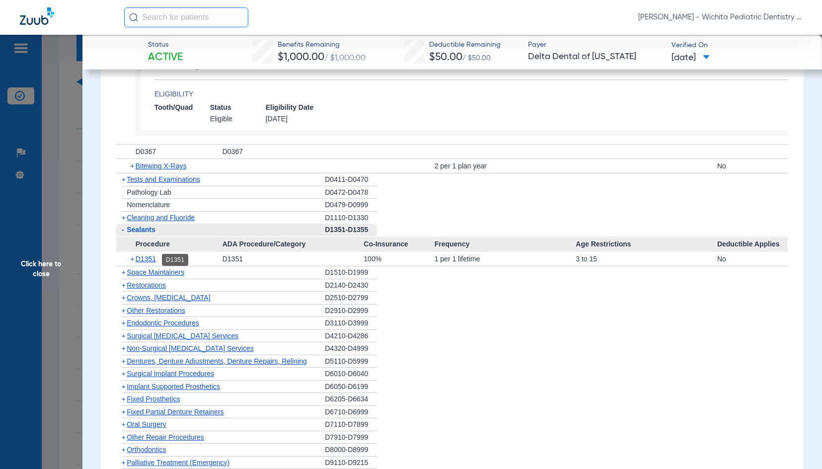
click at [146, 258] on span "D1351" at bounding box center [146, 259] width 20 height 8
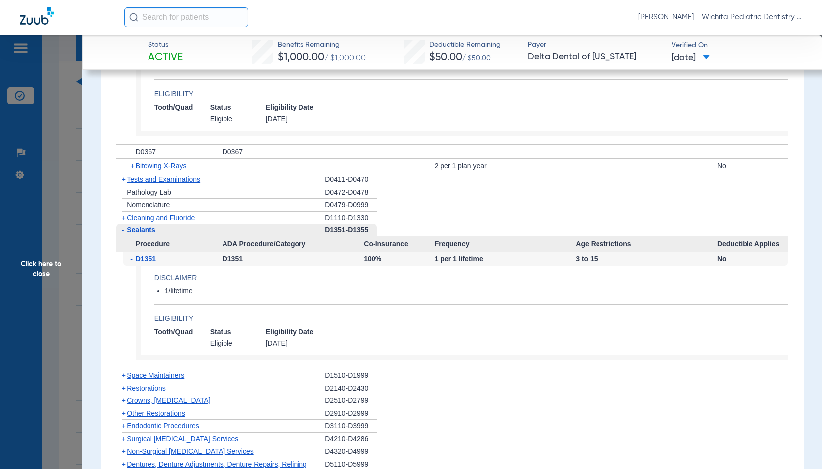
click at [28, 268] on span "Click here to close" at bounding box center [41, 269] width 82 height 469
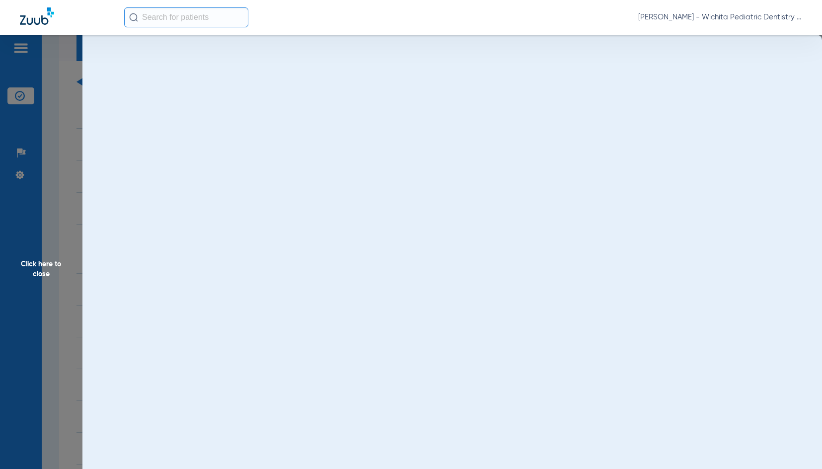
scroll to position [0, 0]
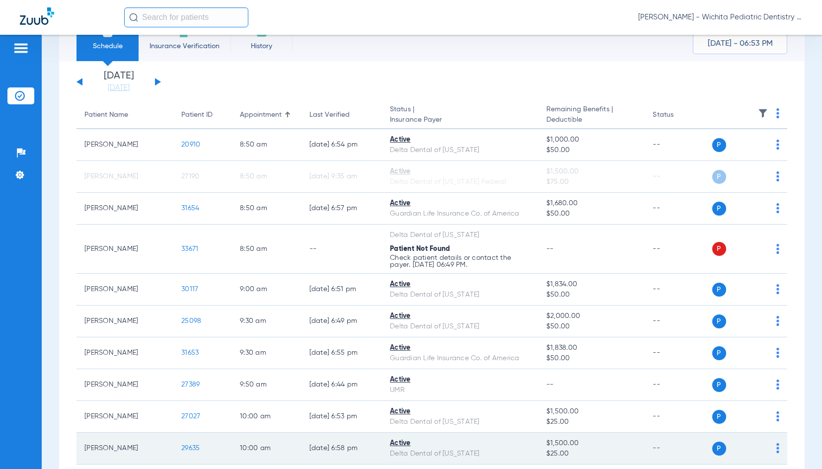
click at [189, 449] on span "29635" at bounding box center [190, 448] width 18 height 7
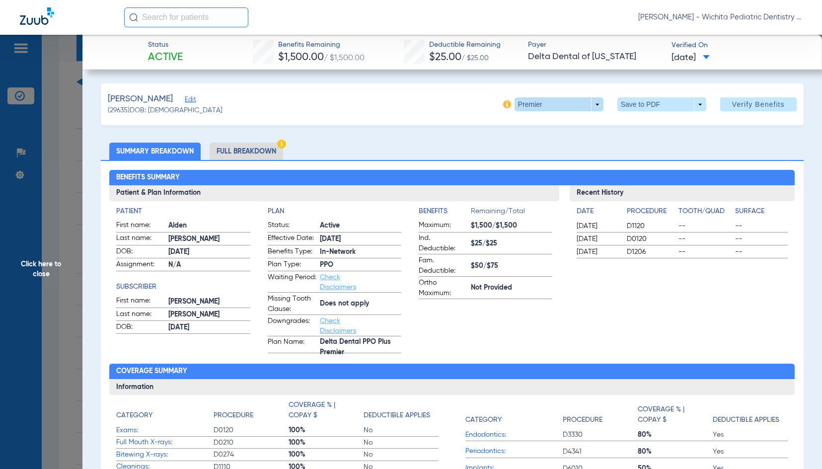
click at [552, 98] on span at bounding box center [559, 104] width 24 height 24
click at [526, 164] on span "PPO" at bounding box center [539, 163] width 46 height 7
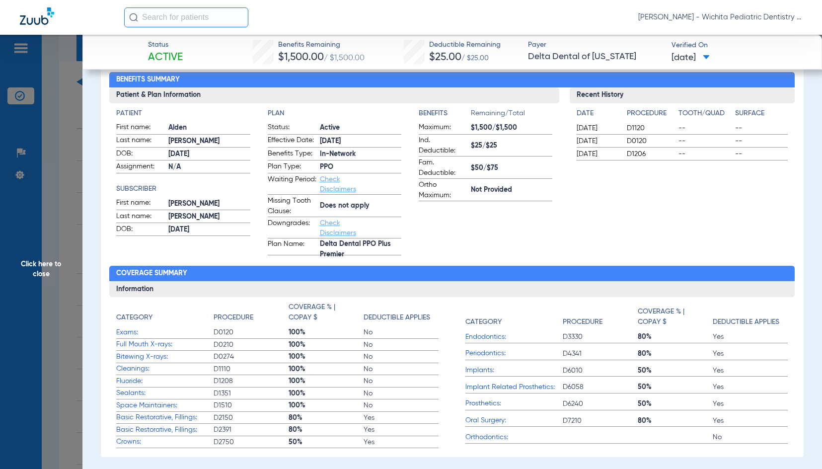
scroll to position [149, 0]
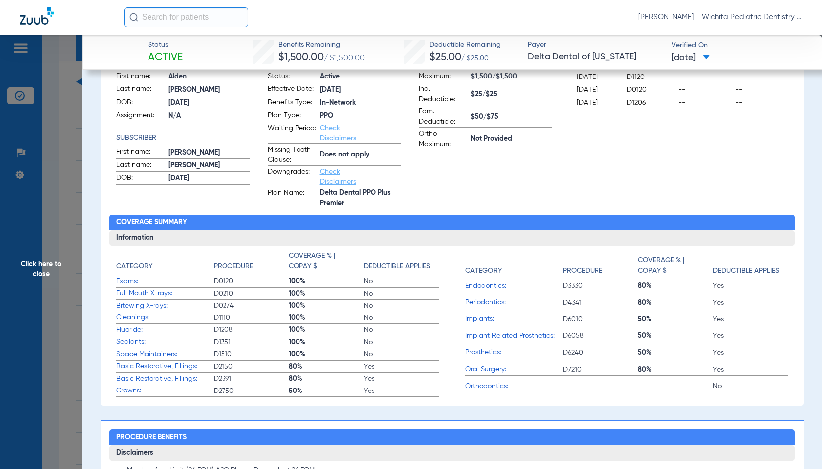
drag, startPoint x: 46, startPoint y: 264, endPoint x: 33, endPoint y: 260, distance: 14.0
click at [46, 264] on span "Click here to close" at bounding box center [41, 269] width 82 height 469
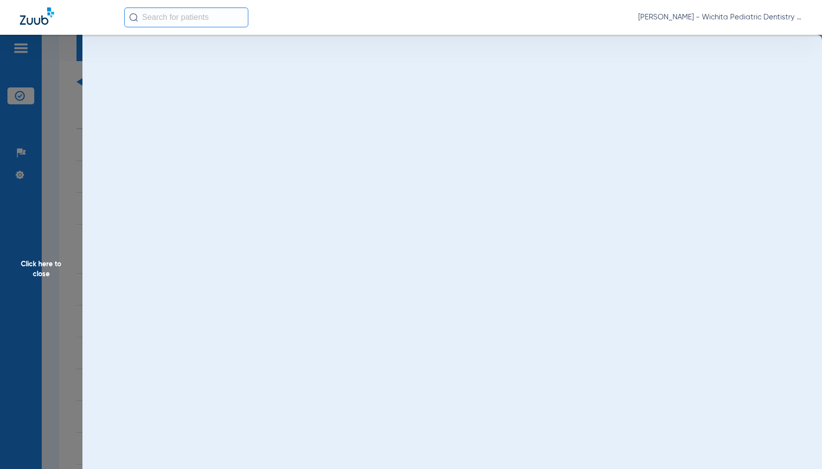
scroll to position [0, 0]
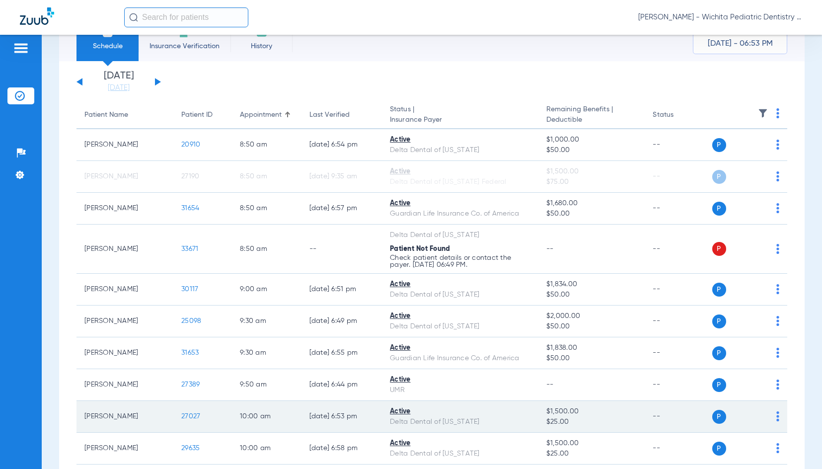
click at [192, 414] on span "27027" at bounding box center [190, 416] width 19 height 7
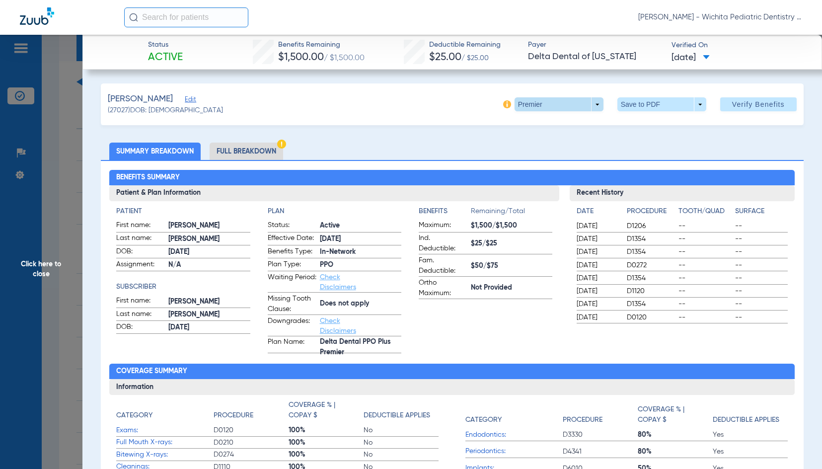
click at [547, 105] on span at bounding box center [559, 104] width 24 height 24
click at [526, 163] on span "PPO" at bounding box center [539, 163] width 46 height 7
click at [241, 153] on li "Full Breakdown" at bounding box center [247, 151] width 74 height 17
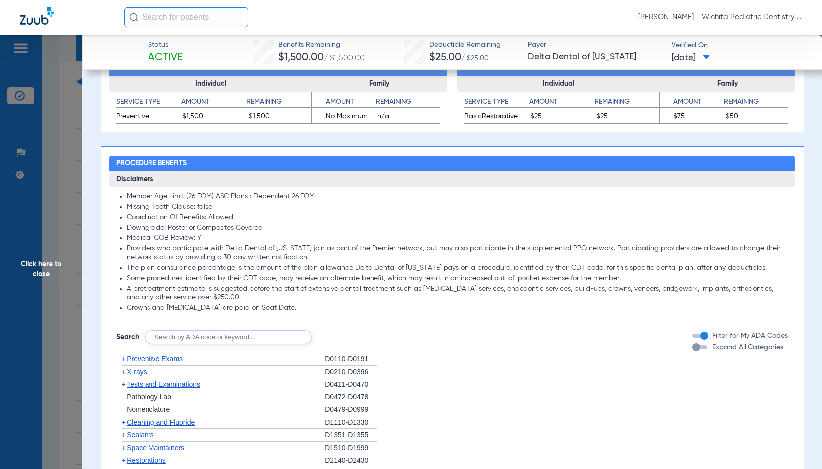
scroll to position [641, 0]
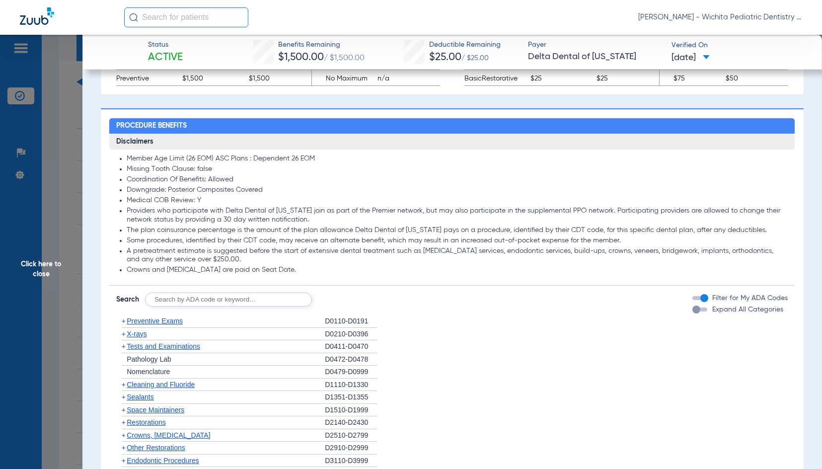
click at [144, 337] on span "X-rays" at bounding box center [137, 334] width 20 height 8
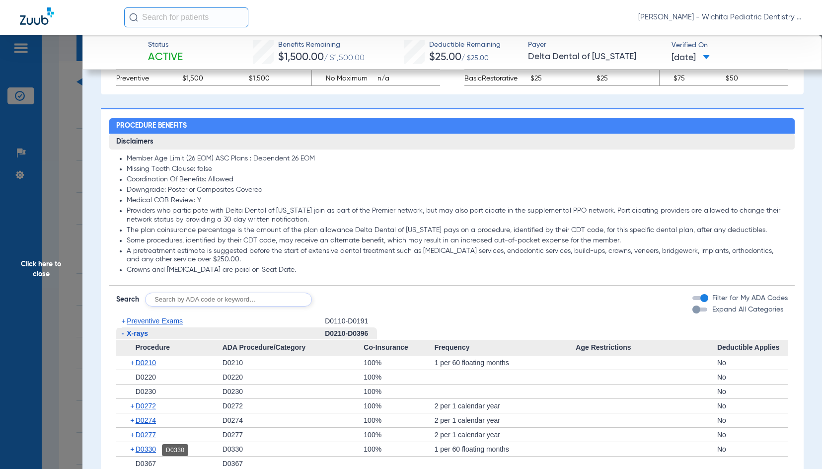
click at [145, 447] on span "D0330" at bounding box center [146, 449] width 20 height 8
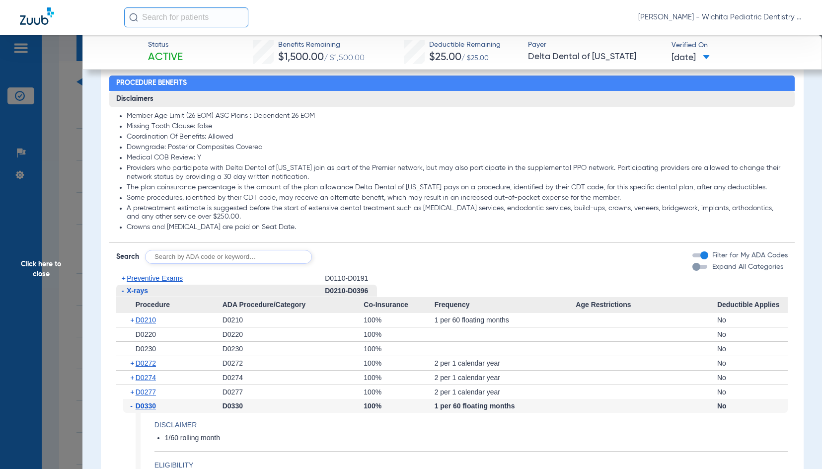
scroll to position [740, 0]
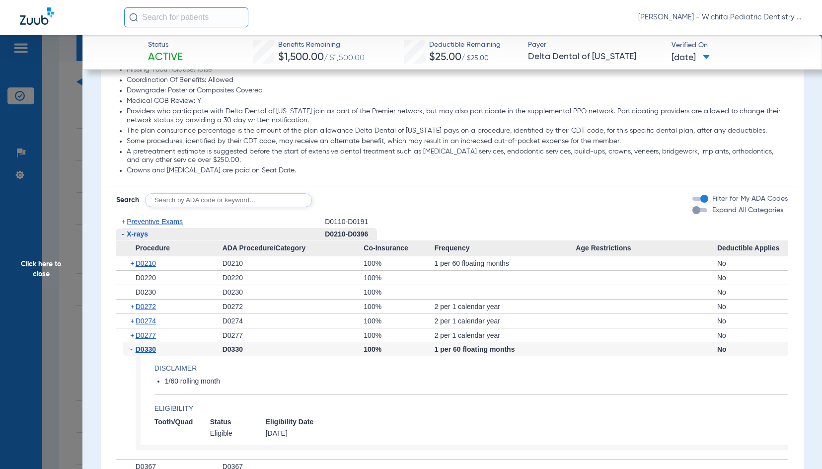
drag, startPoint x: 47, startPoint y: 251, endPoint x: 49, endPoint y: 266, distance: 15.1
click at [47, 251] on span "Click here to close" at bounding box center [41, 269] width 82 height 469
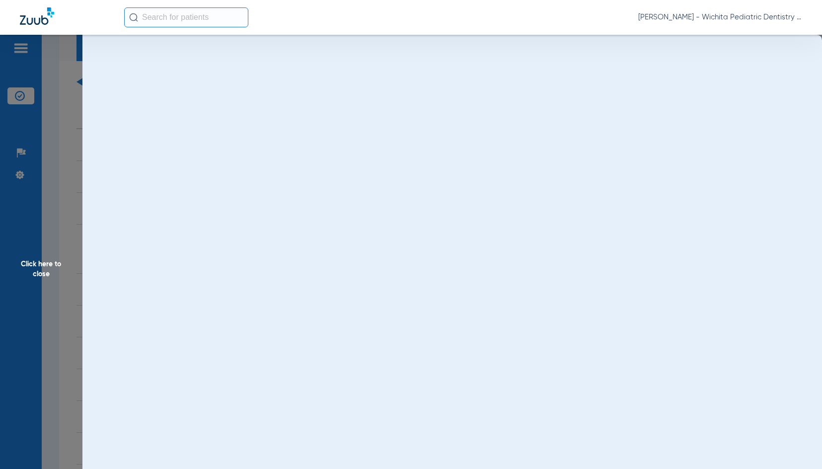
scroll to position [0, 0]
click at [49, 269] on span "Click here to close" at bounding box center [41, 269] width 82 height 469
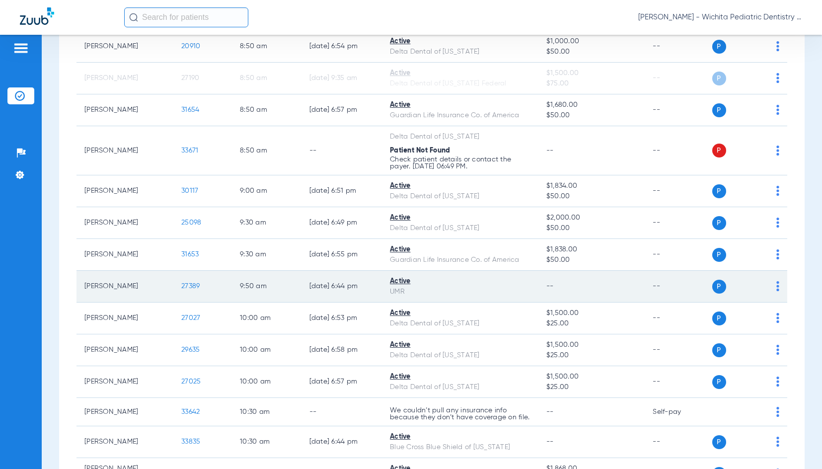
scroll to position [135, 0]
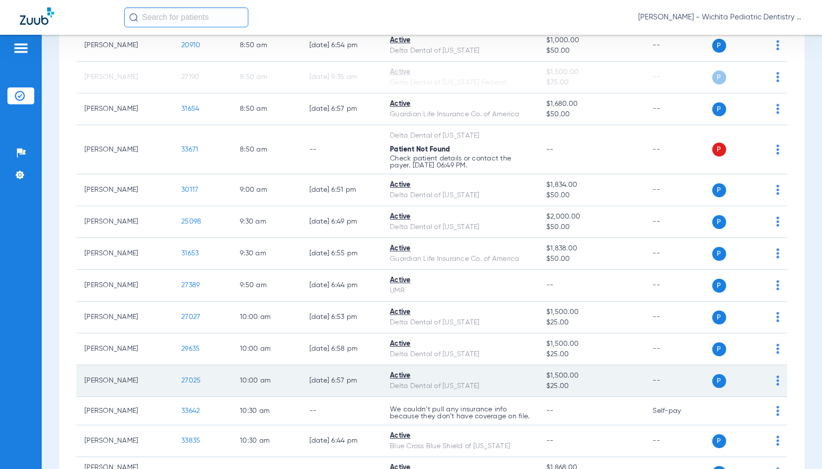
click at [181, 379] on span "27025" at bounding box center [190, 380] width 19 height 7
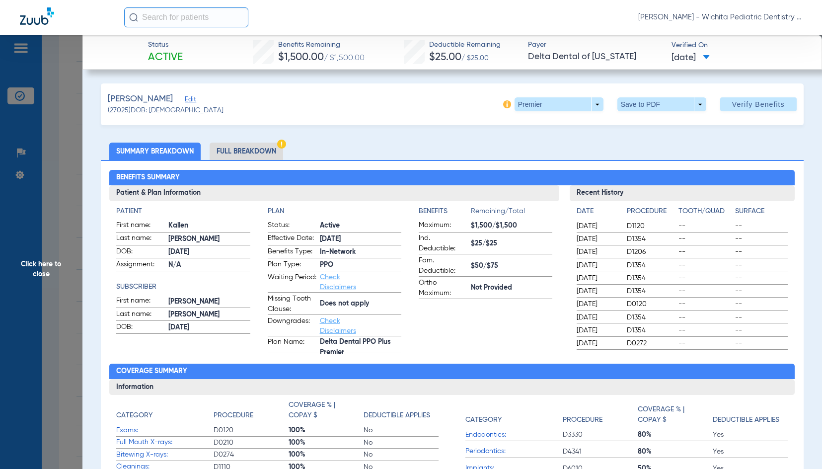
drag, startPoint x: 55, startPoint y: 268, endPoint x: 40, endPoint y: 278, distance: 17.9
click at [55, 268] on span "Click here to close" at bounding box center [41, 269] width 82 height 469
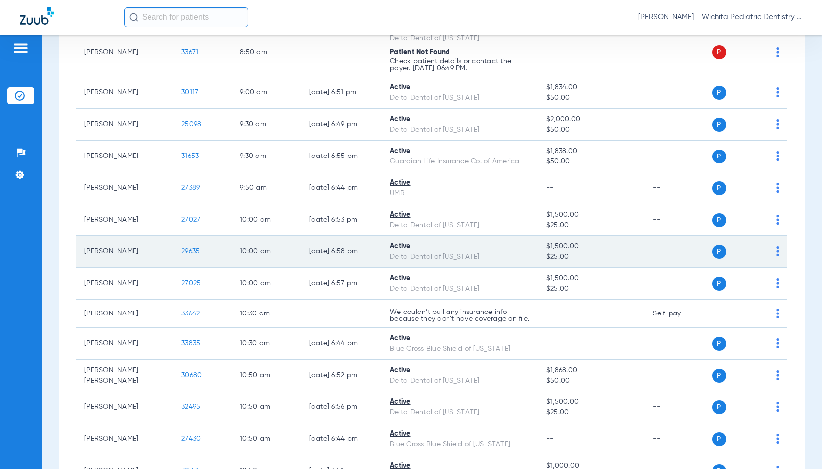
scroll to position [234, 0]
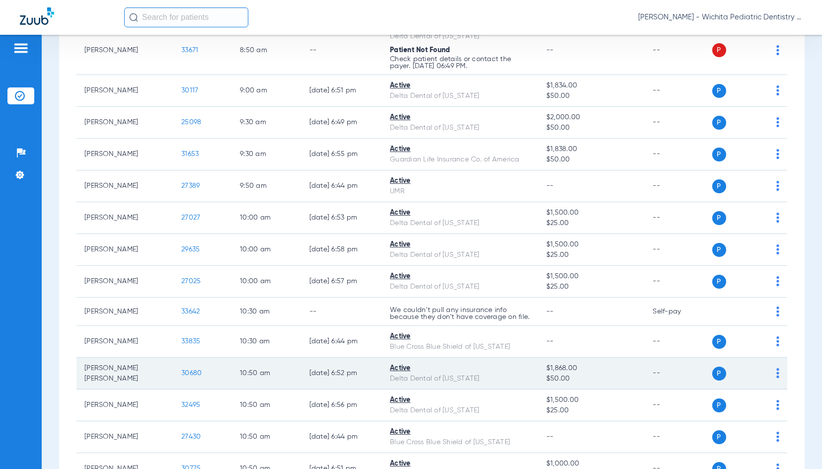
click at [185, 376] on span "30680" at bounding box center [191, 373] width 20 height 7
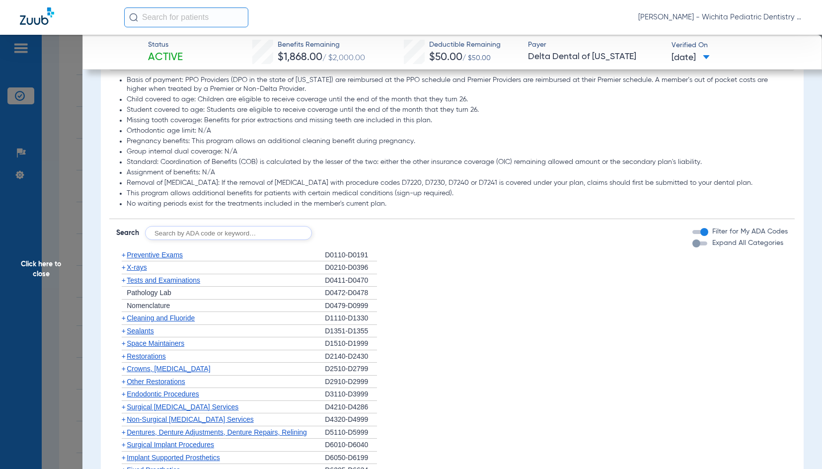
scroll to position [546, 0]
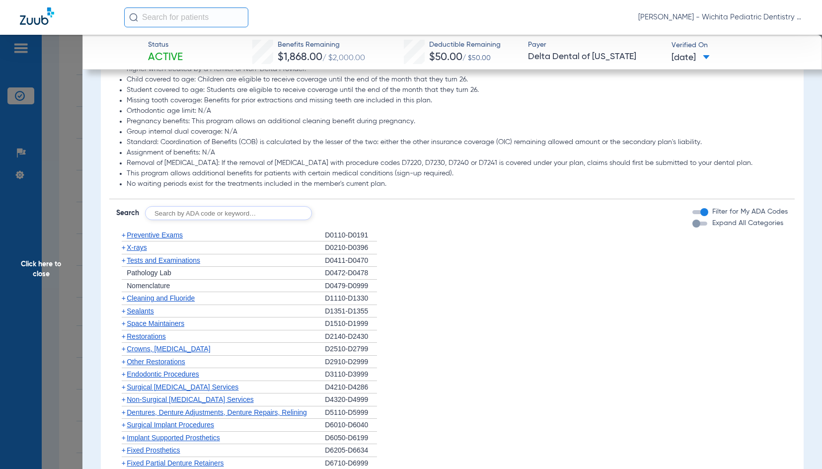
click at [138, 340] on span "Restorations" at bounding box center [146, 336] width 39 height 8
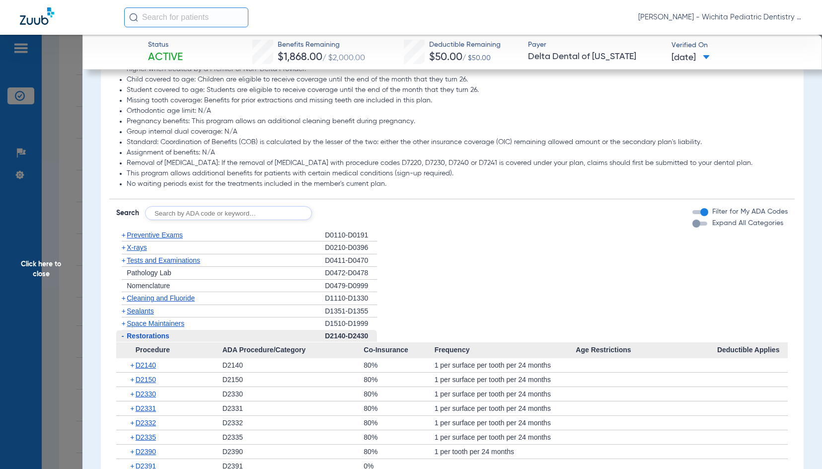
scroll to position [646, 0]
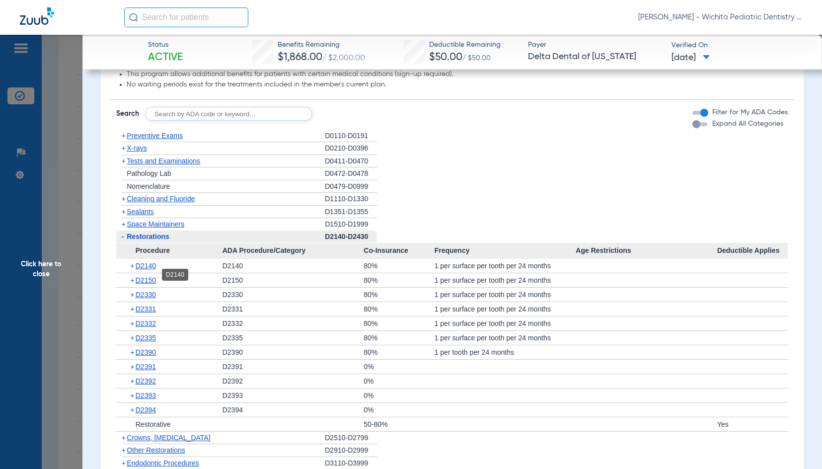
click at [144, 270] on span "D2140" at bounding box center [146, 266] width 20 height 8
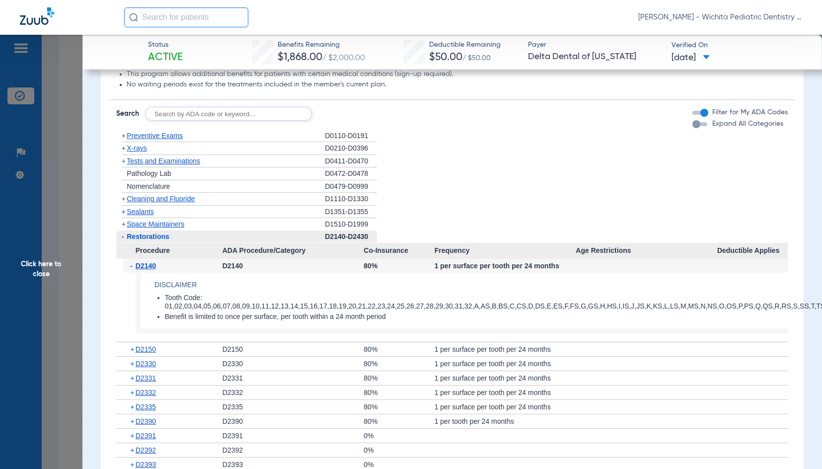
click at [50, 264] on span "Click here to close" at bounding box center [41, 269] width 82 height 469
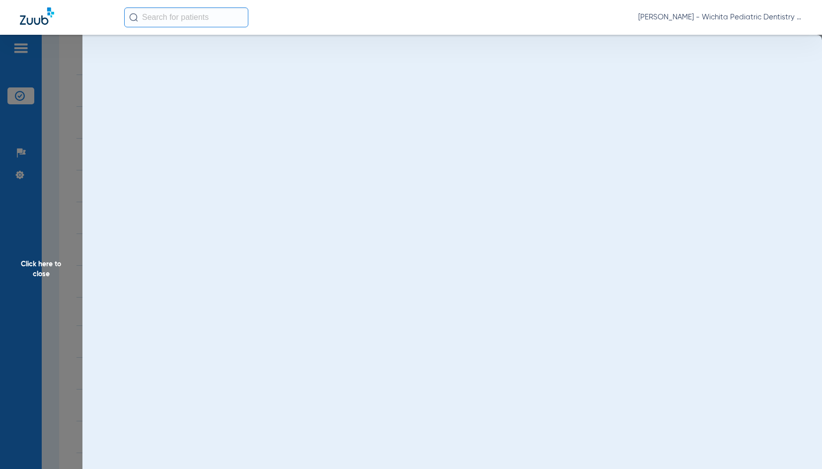
scroll to position [0, 0]
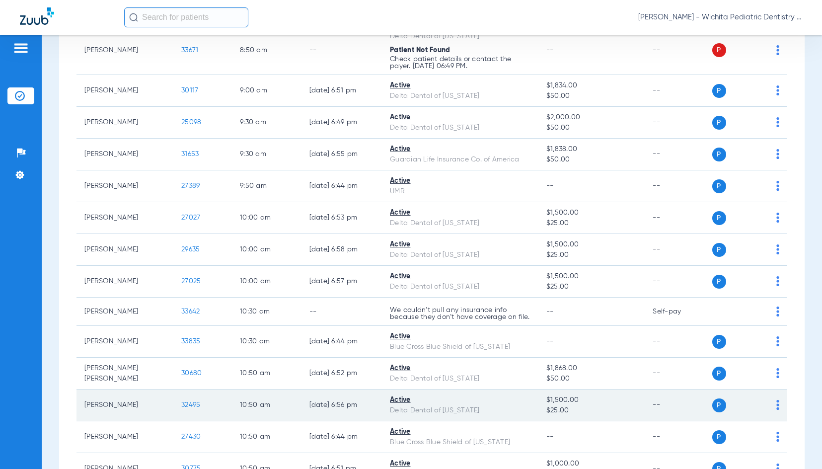
click at [190, 408] on span "32495" at bounding box center [190, 404] width 19 height 7
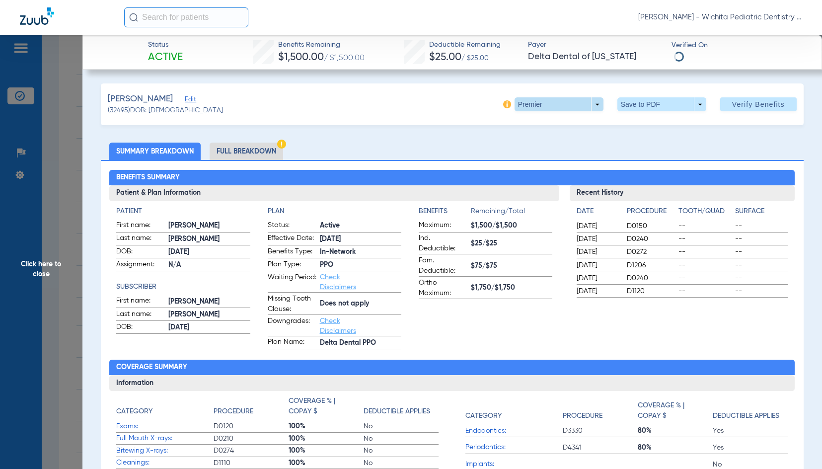
click at [531, 105] on span at bounding box center [559, 104] width 89 height 14
click at [525, 162] on span "PPO" at bounding box center [539, 163] width 46 height 7
click at [242, 151] on li "Full Breakdown" at bounding box center [247, 151] width 74 height 17
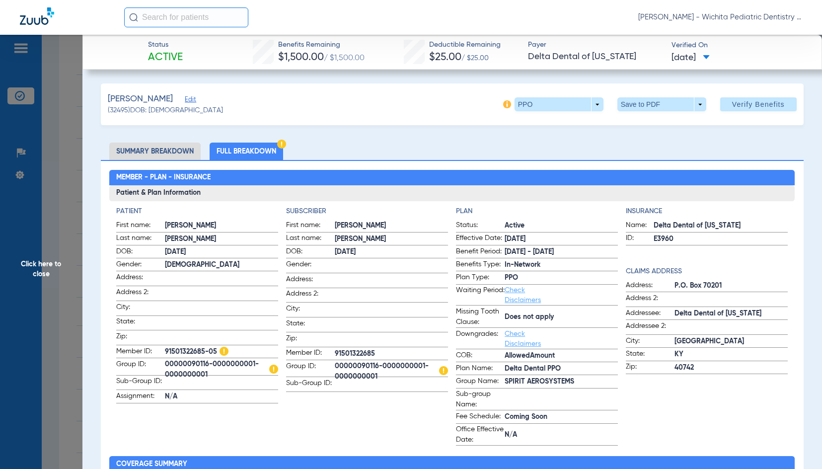
click at [44, 261] on span "Click here to close" at bounding box center [41, 269] width 82 height 469
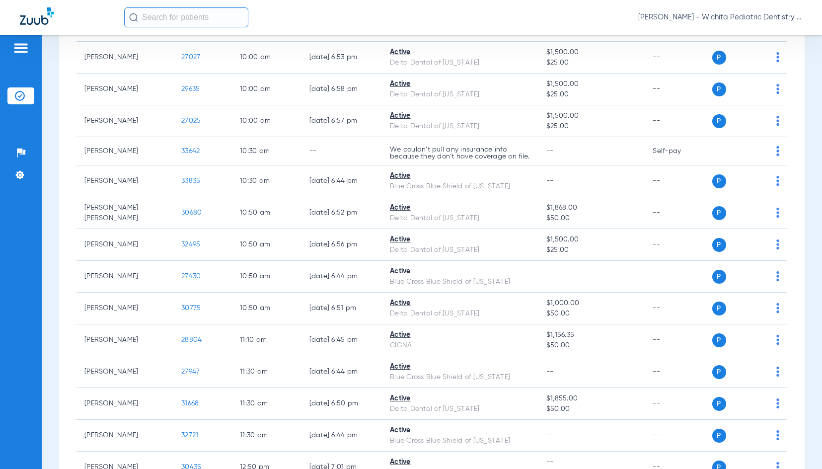
scroll to position [397, 0]
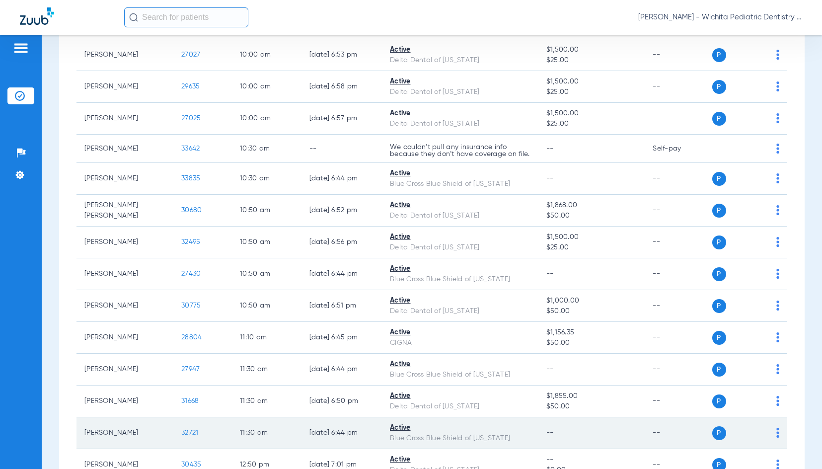
click at [181, 436] on span "32721" at bounding box center [189, 432] width 17 height 7
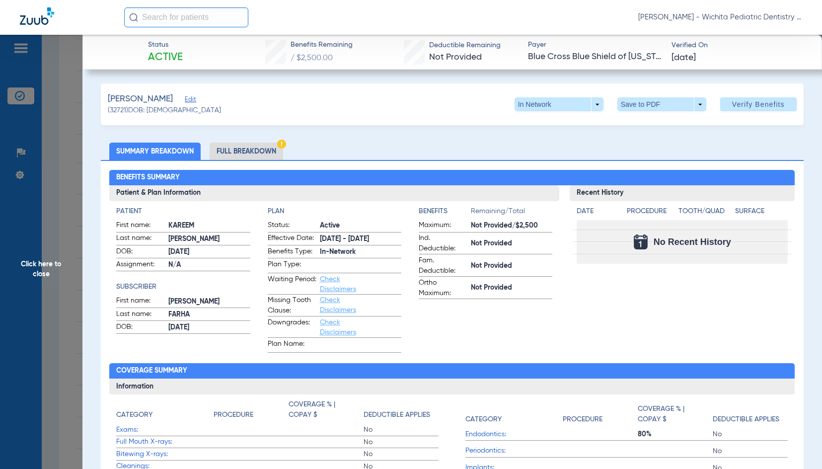
click at [237, 144] on li "Full Breakdown" at bounding box center [247, 151] width 74 height 17
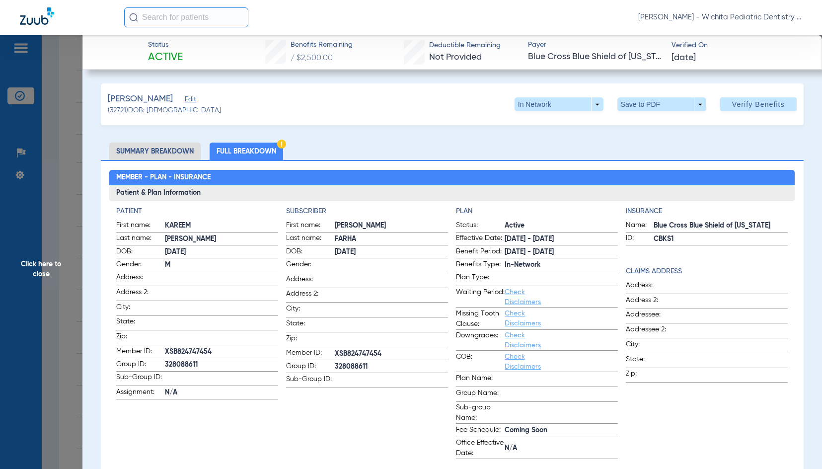
drag, startPoint x: 52, startPoint y: 257, endPoint x: 51, endPoint y: 265, distance: 8.5
click at [52, 257] on span "Click here to close" at bounding box center [41, 269] width 82 height 469
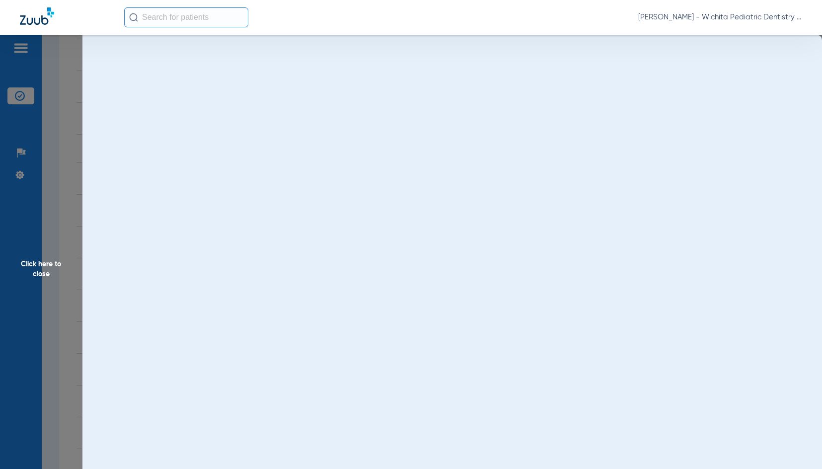
click at [51, 265] on span "Click here to close" at bounding box center [41, 269] width 82 height 469
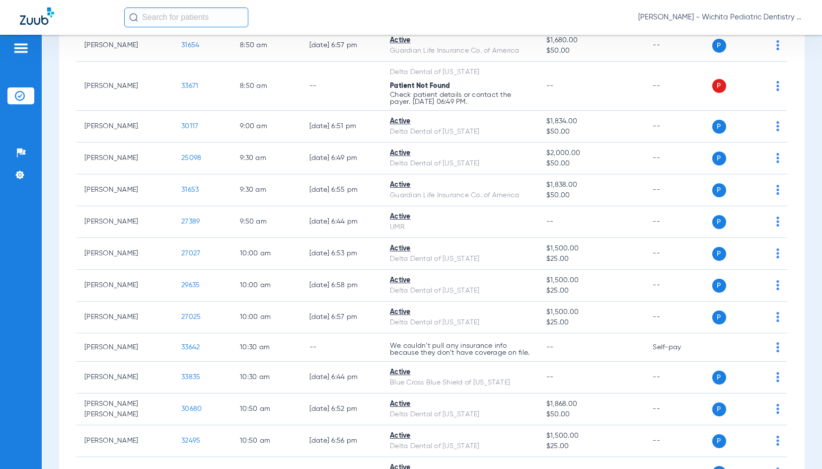
scroll to position [149, 0]
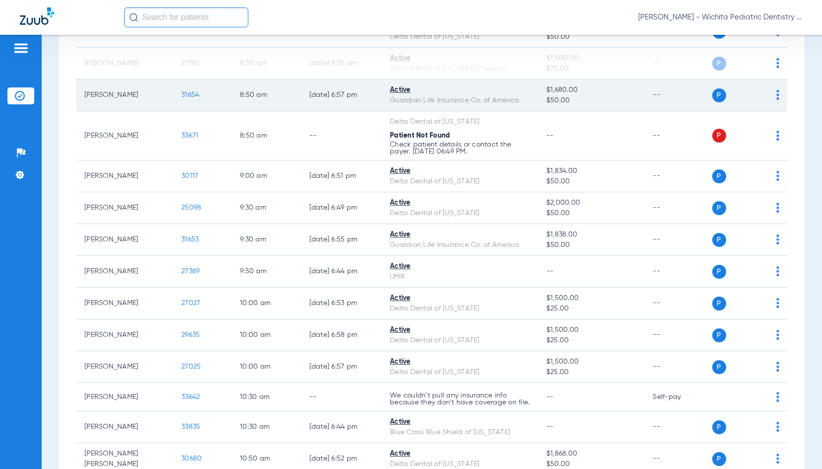
click at [183, 94] on span "31654" at bounding box center [190, 94] width 18 height 7
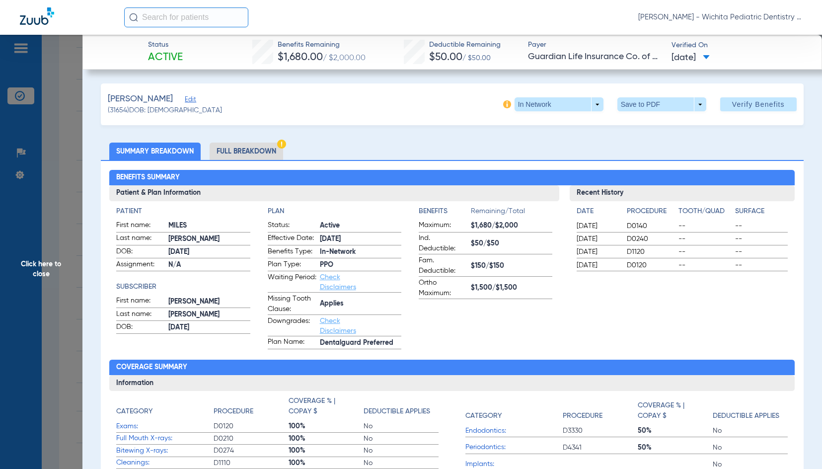
click at [59, 267] on span "Click here to close" at bounding box center [41, 269] width 82 height 469
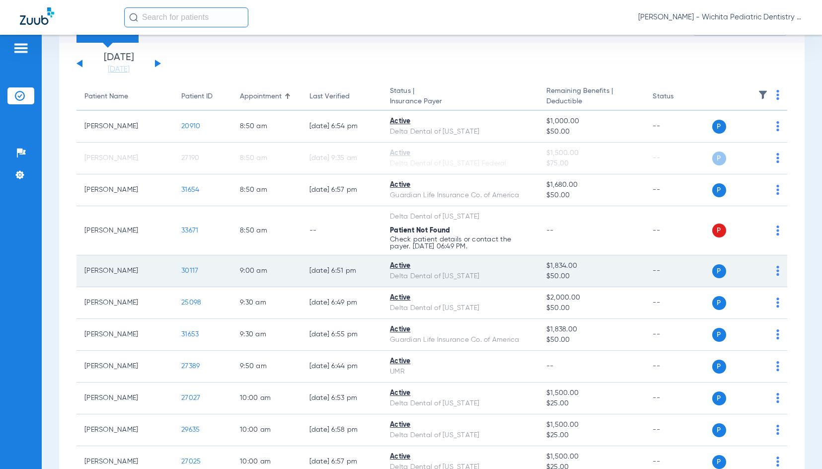
scroll to position [50, 0]
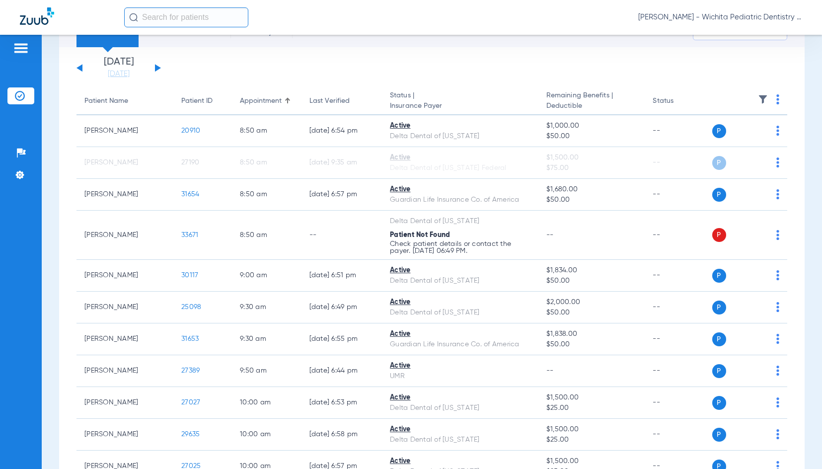
click at [155, 67] on button at bounding box center [158, 67] width 6 height 7
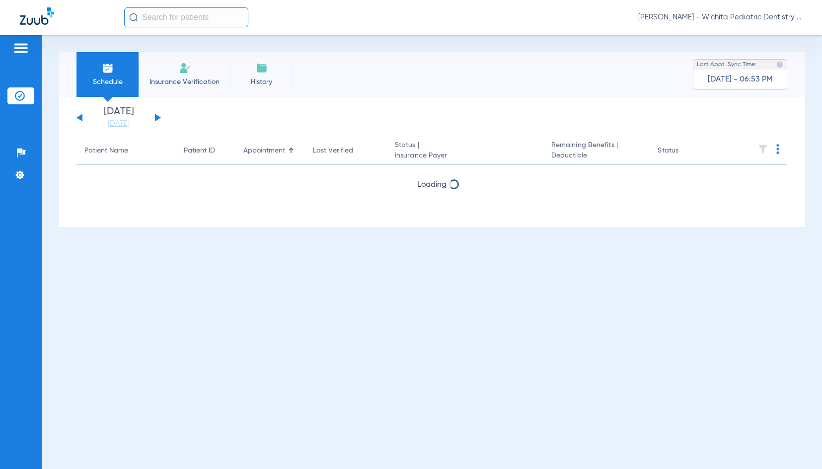
click at [155, 67] on li "Insurance Verification" at bounding box center [185, 74] width 92 height 45
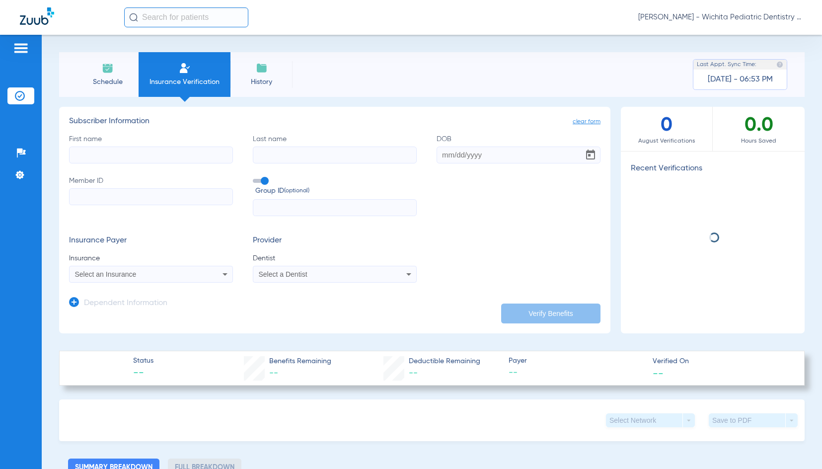
click at [155, 67] on li "Insurance Verification" at bounding box center [185, 74] width 92 height 45
click at [12, 93] on li "Insurance Verification" at bounding box center [20, 95] width 27 height 17
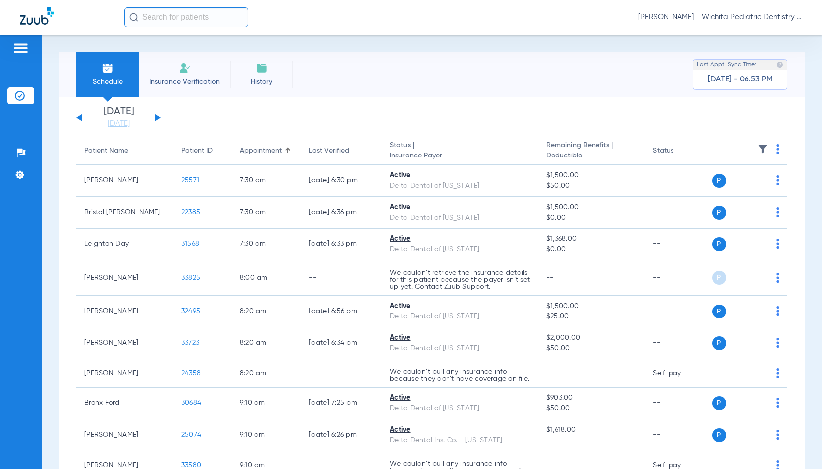
click at [159, 118] on button at bounding box center [158, 117] width 6 height 7
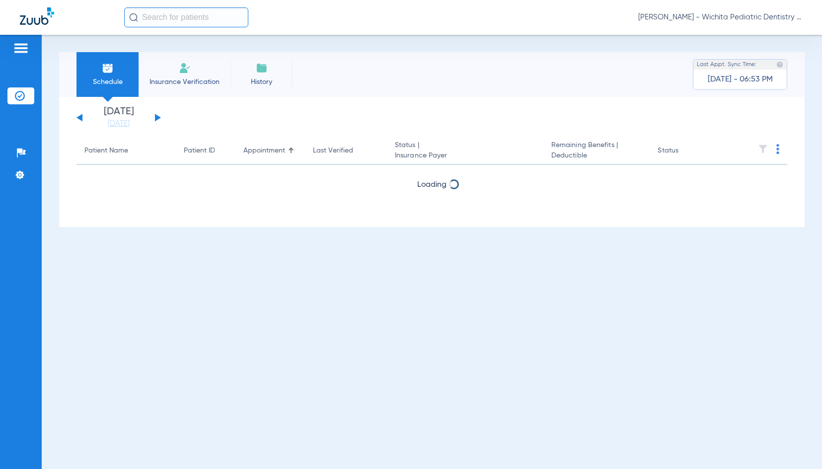
click at [159, 118] on button at bounding box center [158, 117] width 6 height 7
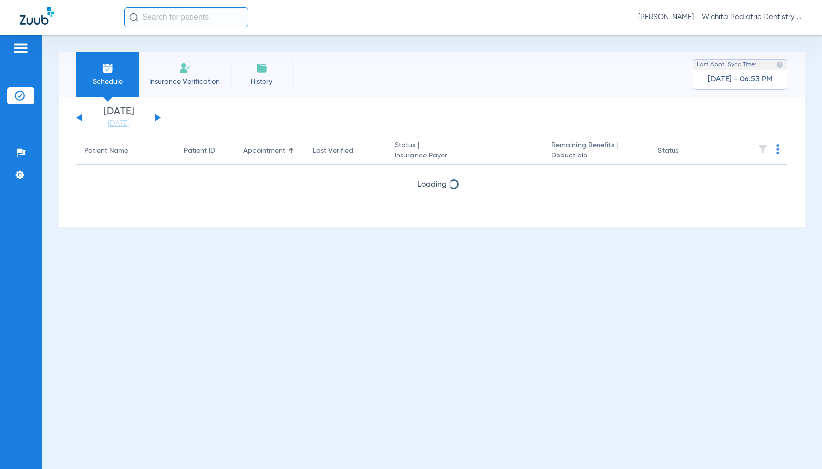
click at [159, 118] on button at bounding box center [158, 117] width 6 height 7
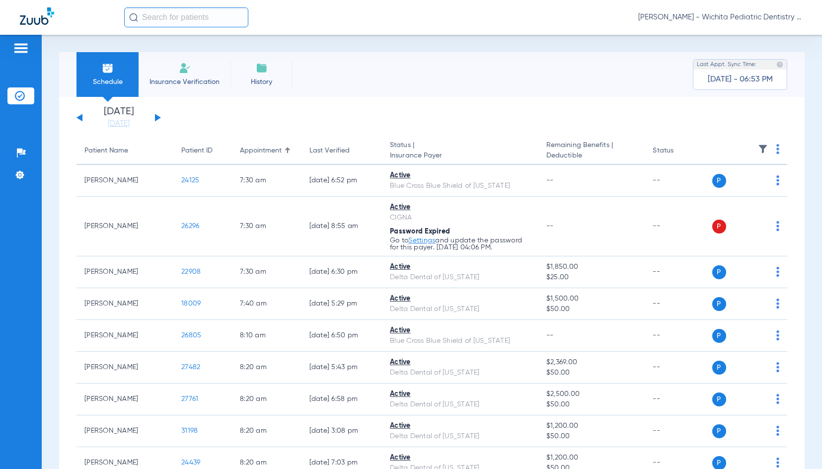
click at [776, 146] on img at bounding box center [777, 149] width 3 height 10
click at [743, 192] on button "Verify All" at bounding box center [732, 188] width 78 height 20
